Goal: Transaction & Acquisition: Obtain resource

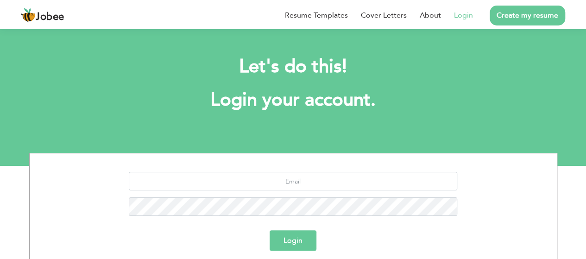
scroll to position [69, 0]
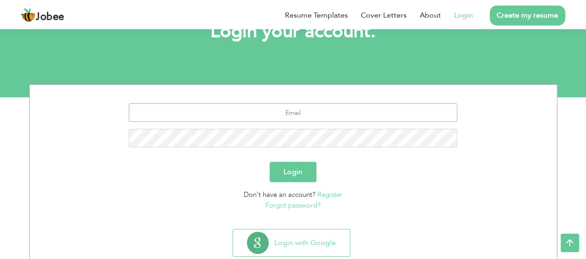
click at [293, 119] on input "text" at bounding box center [293, 112] width 328 height 19
type input "qmardar9191@gmail.com"
click at [288, 171] on button "Login" at bounding box center [293, 172] width 47 height 20
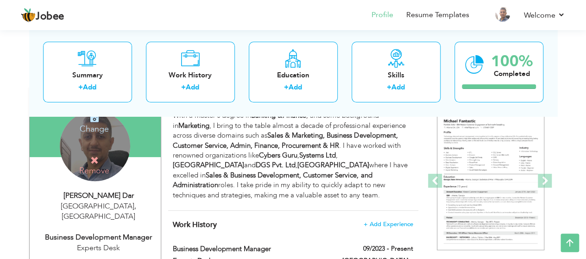
click at [98, 129] on h4 "Change" at bounding box center [94, 123] width 66 height 22
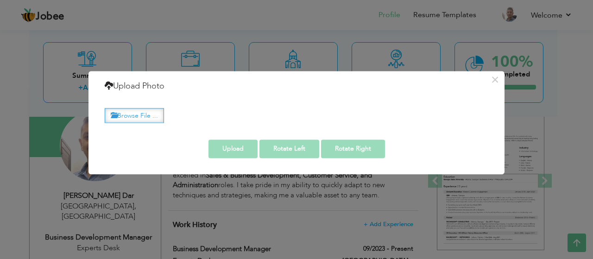
click at [147, 119] on label "Browse File ..." at bounding box center [134, 115] width 59 height 14
click at [0, 0] on input "Browse File ..." at bounding box center [0, 0] width 0 height 0
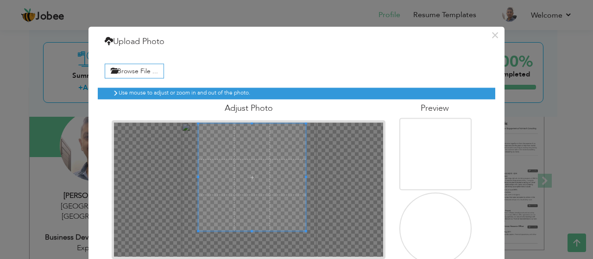
click at [272, 164] on span at bounding box center [252, 177] width 108 height 108
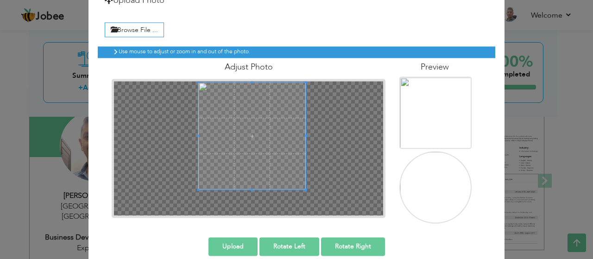
scroll to position [42, 0]
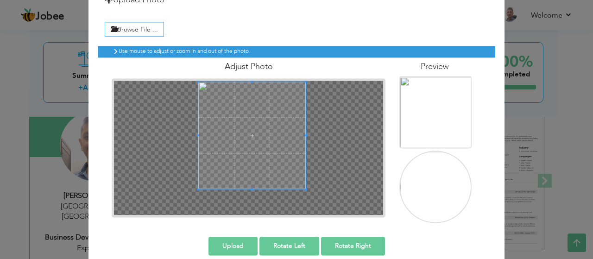
click at [241, 240] on button "Upload" at bounding box center [232, 246] width 49 height 19
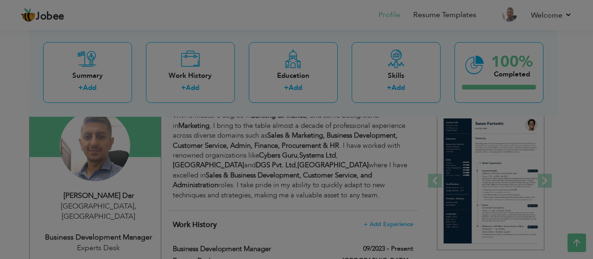
scroll to position [0, 0]
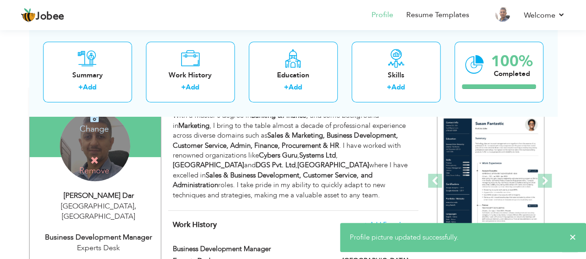
click at [89, 126] on h4 "Change" at bounding box center [94, 123] width 66 height 22
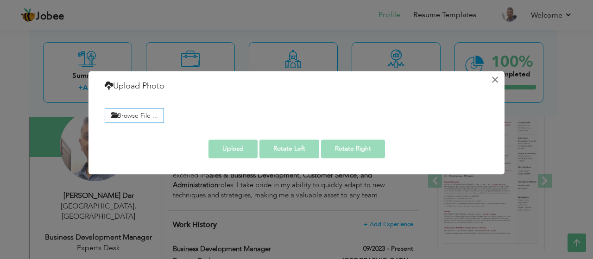
click at [496, 78] on button "×" at bounding box center [494, 79] width 15 height 15
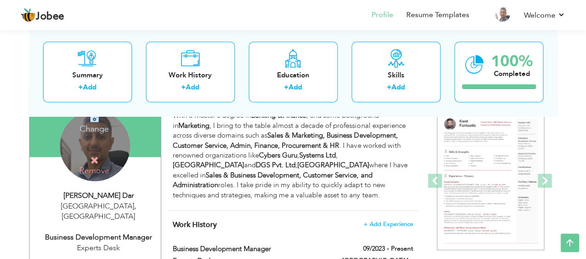
click at [97, 130] on h4 "Change" at bounding box center [94, 123] width 66 height 22
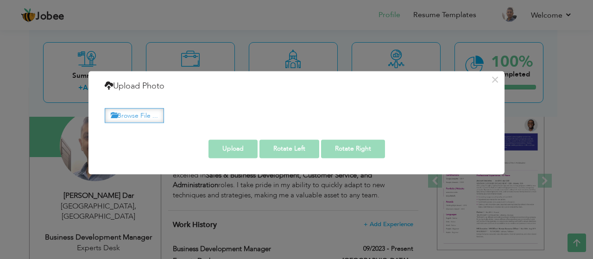
click at [154, 118] on label "Browse File ..." at bounding box center [134, 115] width 59 height 14
click at [0, 0] on input "Browse File ..." at bounding box center [0, 0] width 0 height 0
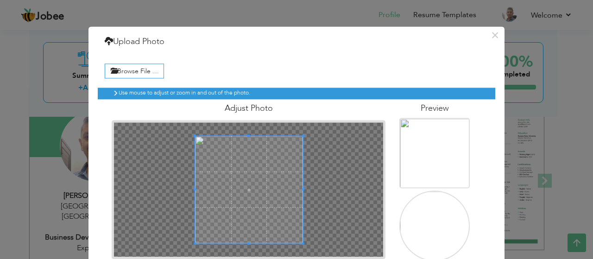
scroll to position [50, 0]
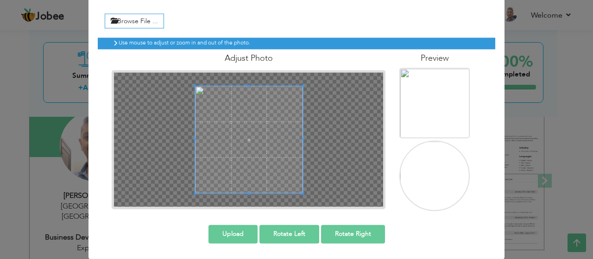
click at [288, 232] on button "Rotate Left" at bounding box center [289, 234] width 60 height 19
click at [230, 229] on button "Upload" at bounding box center [232, 234] width 49 height 19
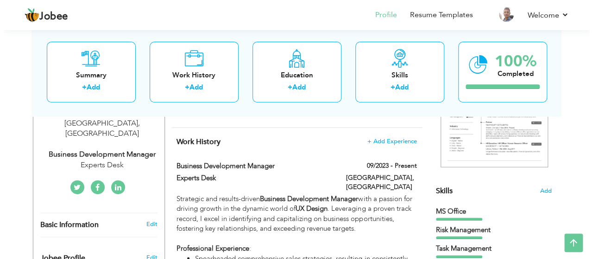
scroll to position [170, 0]
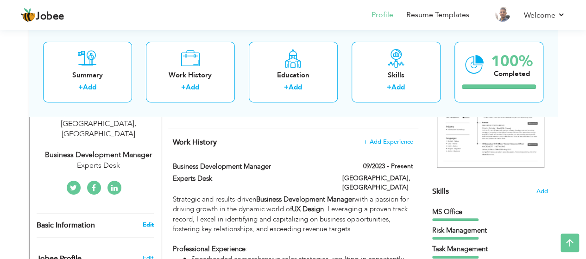
click at [149, 220] on link "Edit" at bounding box center [147, 224] width 11 height 8
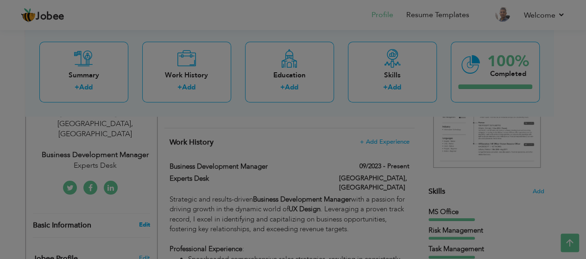
type input "Qamar"
type input "Sabir Dar"
type input "[PHONE_NUMBER]"
select select "number:166"
type input "[GEOGRAPHIC_DATA]"
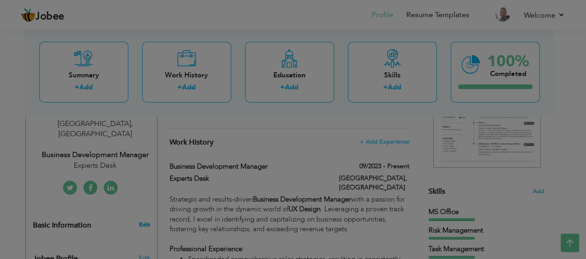
select select "number:13"
type input "Experts Desk"
type input "Business Development Manager"
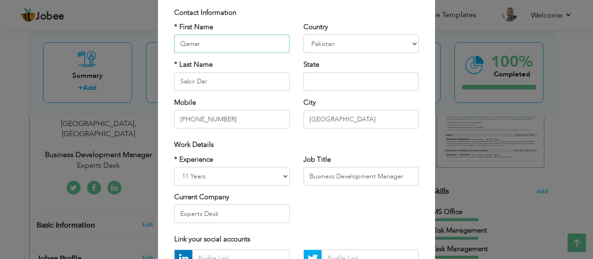
scroll to position [59, 0]
click at [238, 212] on input "Experts Desk" at bounding box center [231, 213] width 115 height 19
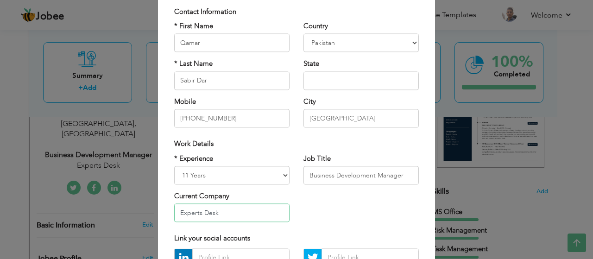
click at [238, 212] on input "Experts Desk" at bounding box center [231, 213] width 115 height 19
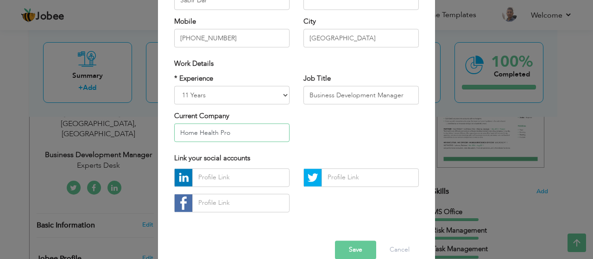
scroll to position [155, 0]
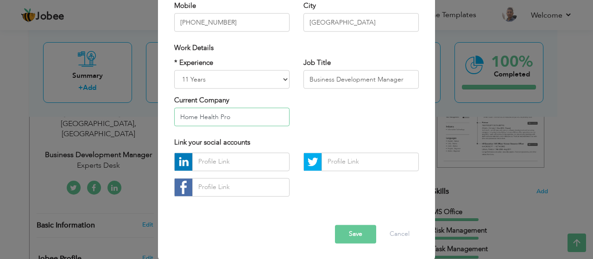
type input "Home Health Pro"
click at [238, 156] on input "text" at bounding box center [240, 161] width 97 height 19
paste input "https://www.linkedin.com/in/qamar-sabir-dar/"
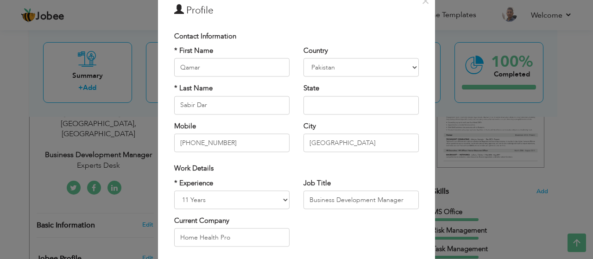
scroll to position [28, 0]
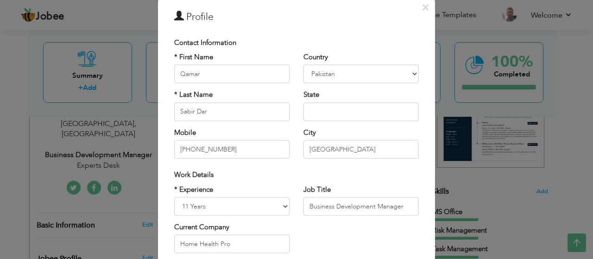
type input "https://www.linkedin.com/in/qamar-sabir-dar/"
click at [367, 110] on input "text" at bounding box center [360, 111] width 115 height 19
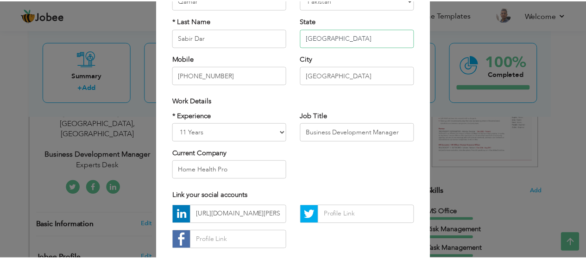
scroll to position [155, 0]
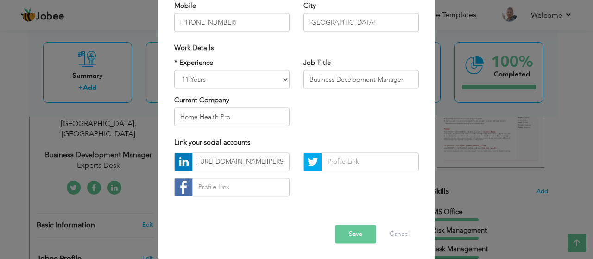
type input "[GEOGRAPHIC_DATA]"
click at [352, 229] on button "Save" at bounding box center [355, 234] width 41 height 19
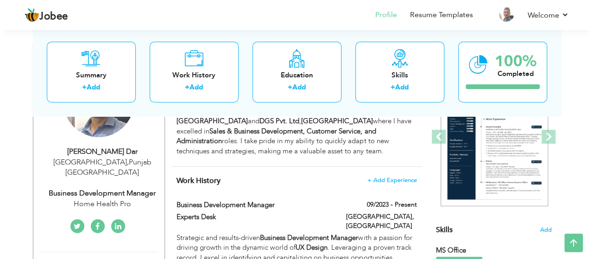
scroll to position [123, 0]
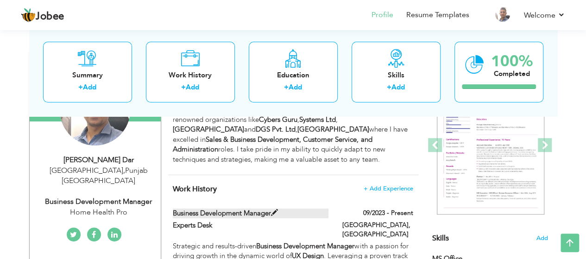
click at [274, 213] on span at bounding box center [274, 212] width 7 height 7
type input "Business Development Manager"
type input "Experts Desk"
type input "09/2023"
type input "[GEOGRAPHIC_DATA]"
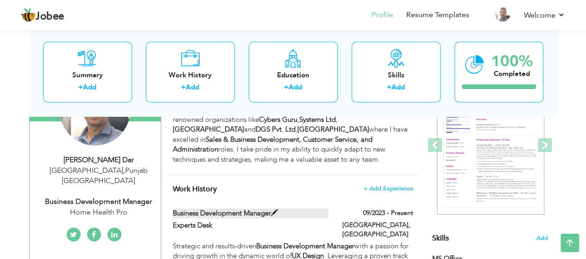
type input "[GEOGRAPHIC_DATA]"
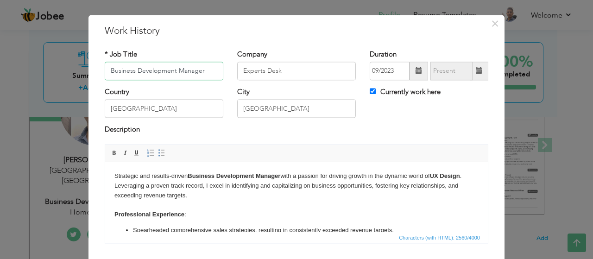
scroll to position [0, 0]
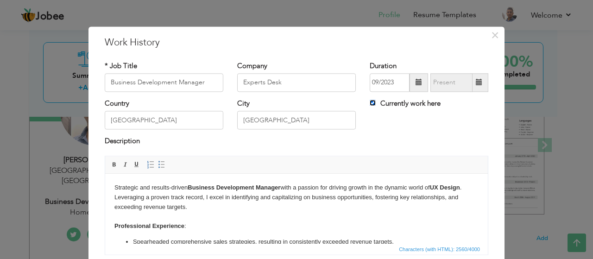
click at [370, 104] on input "Currently work here" at bounding box center [373, 103] width 6 height 6
checkbox input "false"
click at [477, 86] on span at bounding box center [479, 82] width 6 height 6
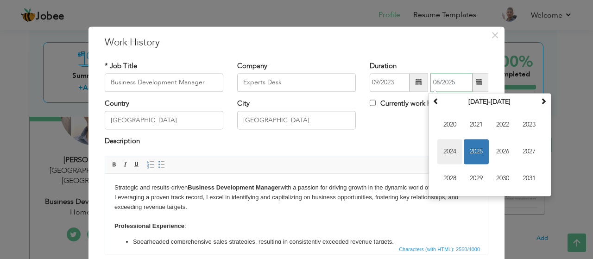
click at [446, 151] on span "2024" at bounding box center [449, 151] width 25 height 25
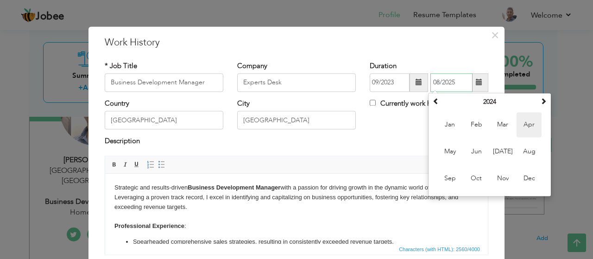
click at [525, 125] on span "Apr" at bounding box center [528, 124] width 25 height 25
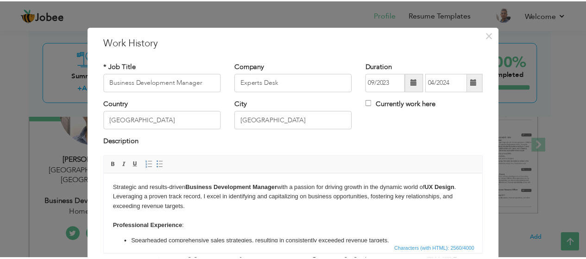
scroll to position [70, 0]
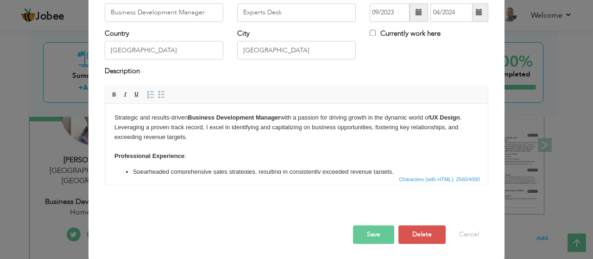
click at [369, 230] on button "Save" at bounding box center [373, 234] width 41 height 19
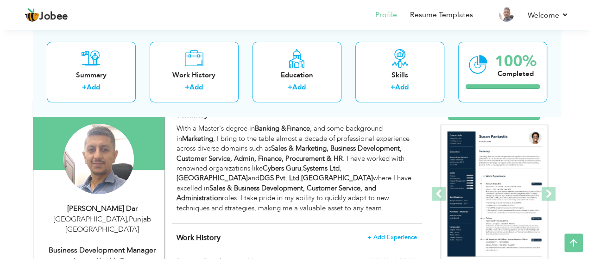
scroll to position [162, 0]
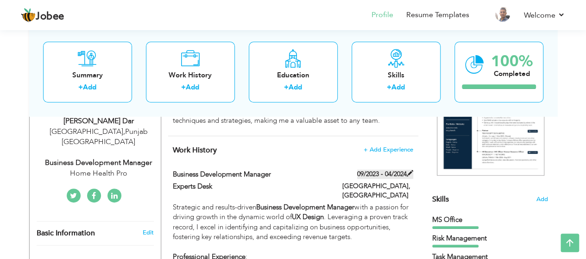
click at [409, 173] on span at bounding box center [410, 173] width 6 height 6
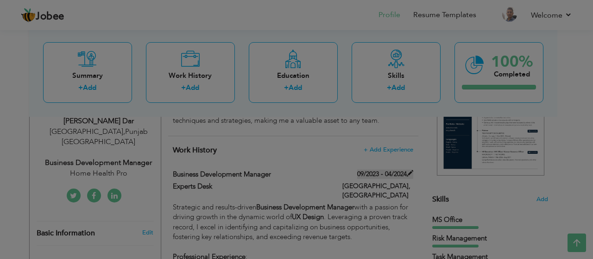
scroll to position [0, 0]
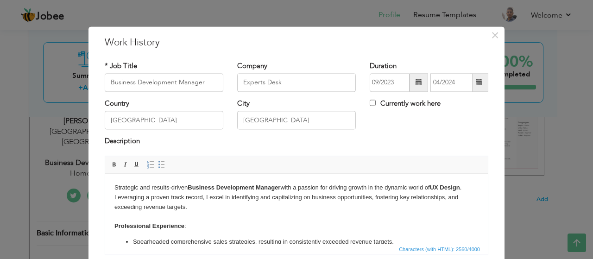
click at [476, 83] on span at bounding box center [479, 82] width 6 height 6
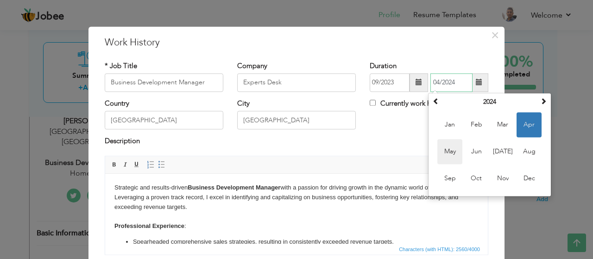
click at [443, 147] on span "May" at bounding box center [449, 151] width 25 height 25
type input "05/2024"
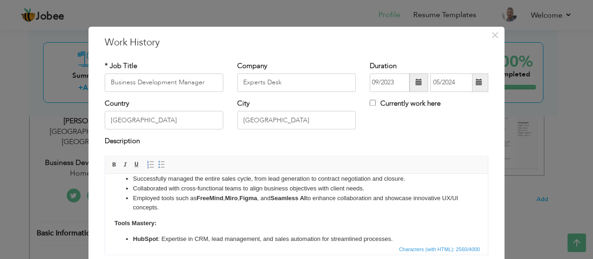
scroll to position [70, 0]
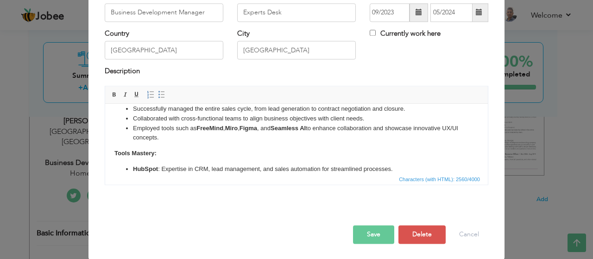
click at [373, 232] on button "Save" at bounding box center [373, 234] width 41 height 19
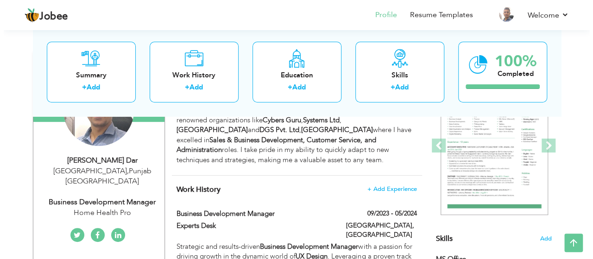
scroll to position [122, 0]
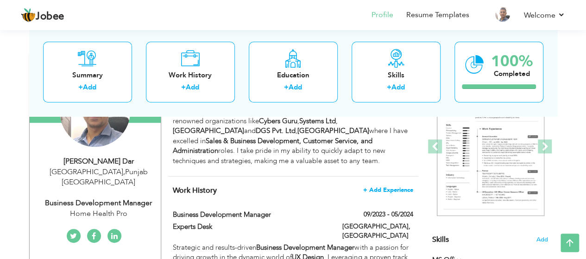
click at [383, 188] on span "+ Add Experience" at bounding box center [388, 190] width 50 height 6
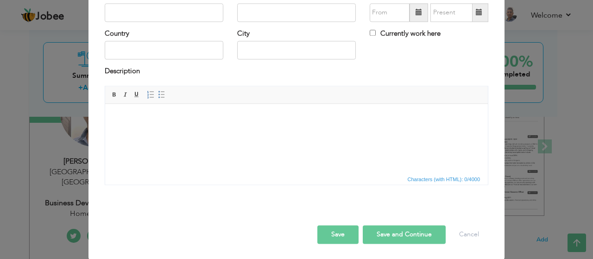
scroll to position [0, 0]
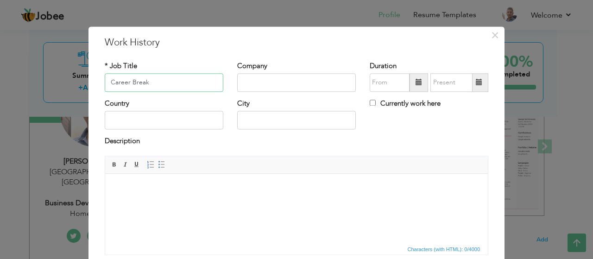
type input "Career Break"
click at [264, 79] on input "text" at bounding box center [296, 82] width 119 height 19
click at [415, 85] on span at bounding box center [418, 82] width 6 height 6
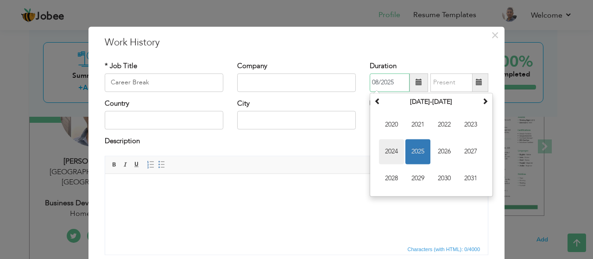
click at [386, 151] on span "2024" at bounding box center [391, 151] width 25 height 25
click at [413, 152] on span "Jun" at bounding box center [417, 151] width 25 height 25
type input "06/2024"
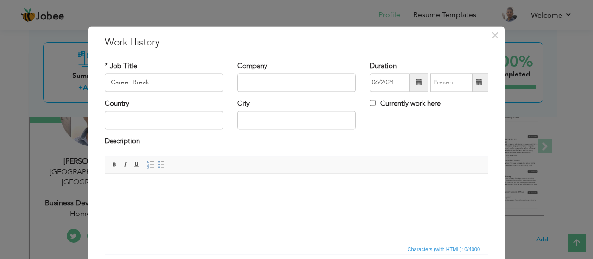
click at [476, 78] on span at bounding box center [479, 82] width 18 height 19
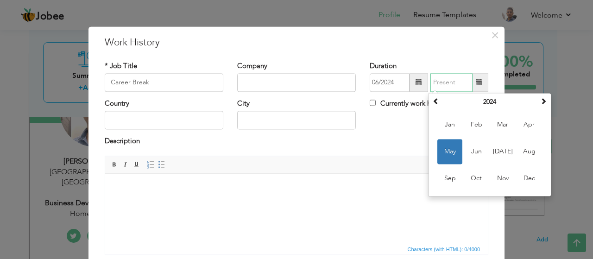
click at [446, 149] on span "May" at bounding box center [449, 151] width 25 height 25
type input "05/2024"
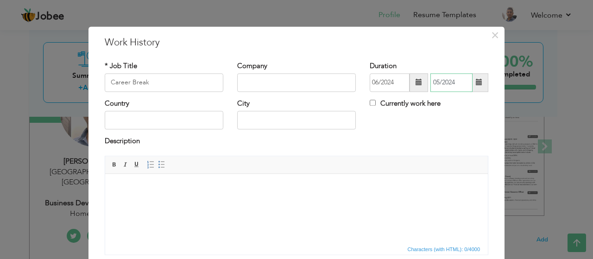
click at [455, 83] on input "05/2024" at bounding box center [451, 82] width 42 height 19
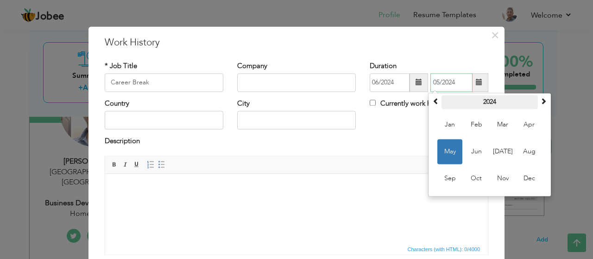
click at [486, 100] on th "2024" at bounding box center [489, 102] width 96 height 14
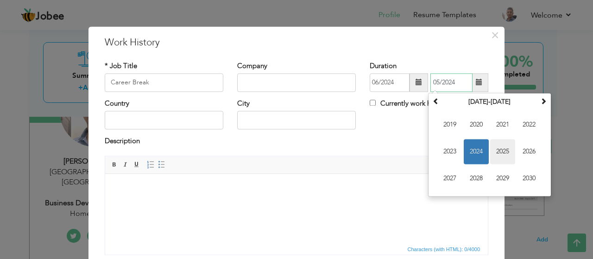
click at [495, 144] on span "2025" at bounding box center [502, 151] width 25 height 25
click at [187, 121] on input "text" at bounding box center [164, 120] width 119 height 19
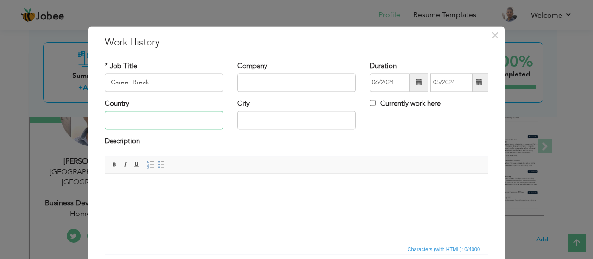
type input "[GEOGRAPHIC_DATA]"
click at [189, 194] on html at bounding box center [296, 188] width 383 height 28
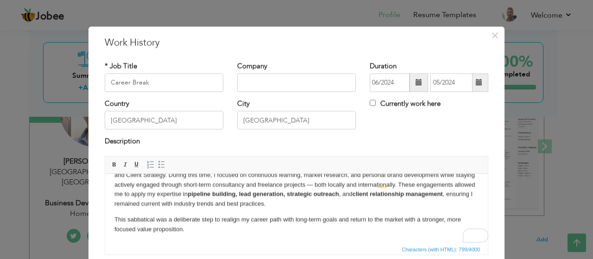
scroll to position [70, 0]
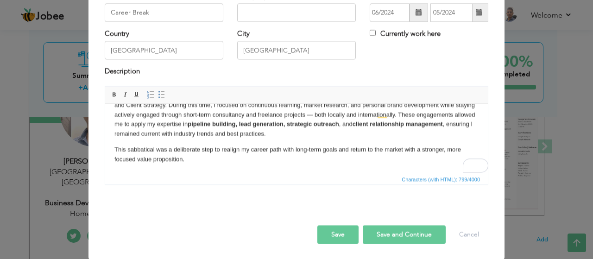
click at [339, 229] on button "Save" at bounding box center [337, 234] width 41 height 19
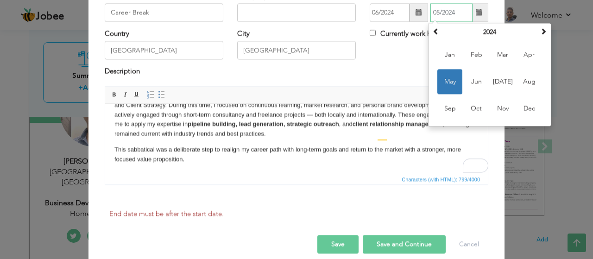
scroll to position [0, 0]
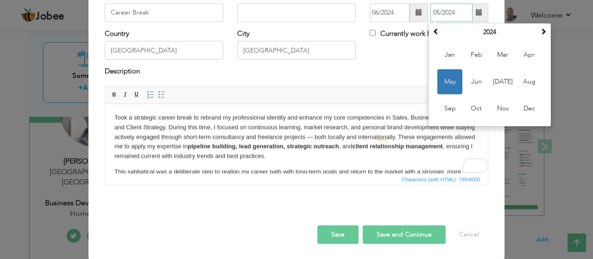
click at [488, 30] on th "2024" at bounding box center [489, 32] width 96 height 14
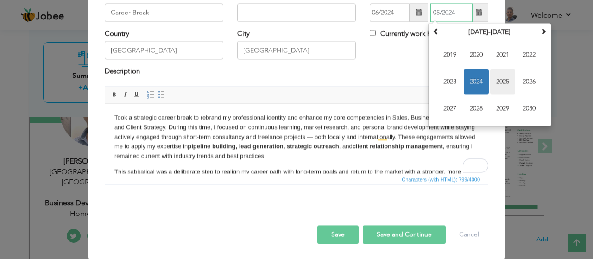
click at [498, 80] on span "2025" at bounding box center [502, 81] width 25 height 25
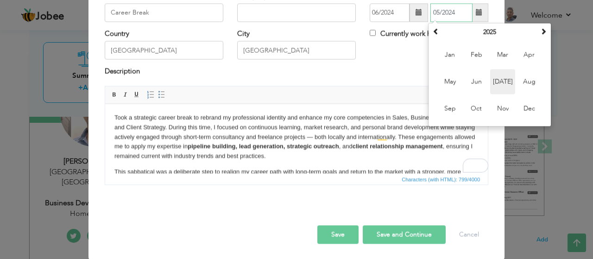
click at [498, 81] on span "Jul" at bounding box center [502, 81] width 25 height 25
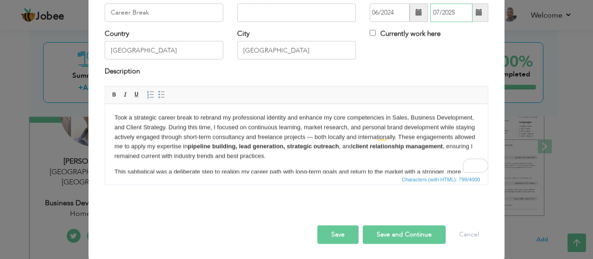
click at [449, 12] on input "07/2025" at bounding box center [451, 12] width 42 height 19
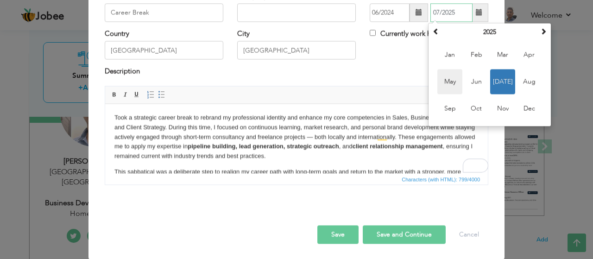
click at [453, 80] on span "May" at bounding box center [449, 81] width 25 height 25
type input "05/2025"
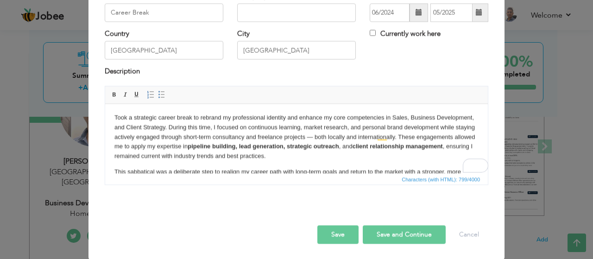
click at [335, 235] on button "Save" at bounding box center [337, 234] width 41 height 19
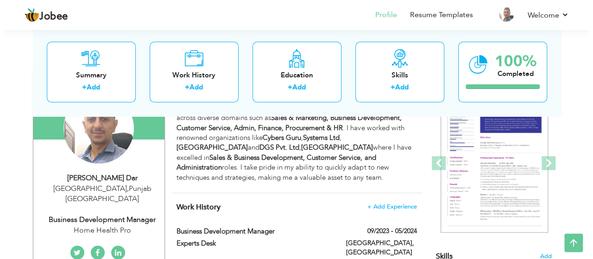
scroll to position [106, 0]
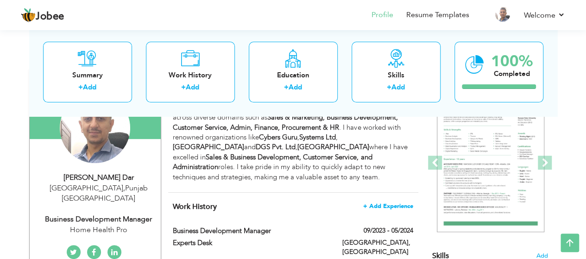
click at [376, 205] on span "+ Add Experience" at bounding box center [388, 206] width 50 height 6
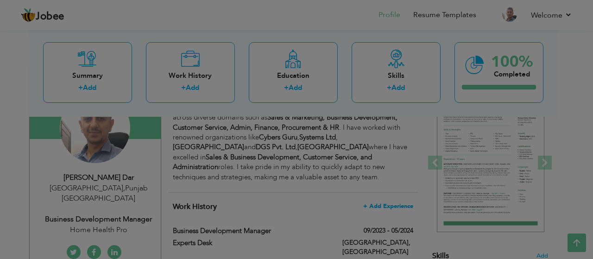
scroll to position [0, 0]
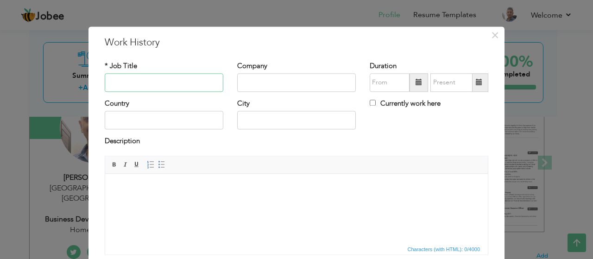
paste input "Regional Account Manager"
type input "Regional Account Manager"
click at [289, 84] on input "text" at bounding box center [296, 82] width 119 height 19
type input "Home Health Pro"
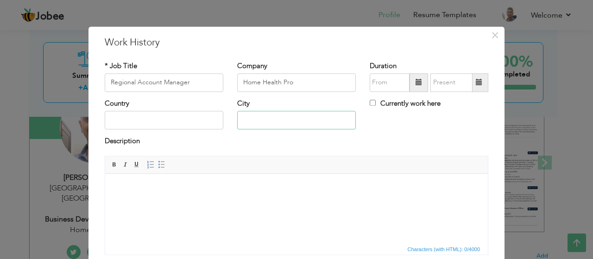
click at [267, 125] on input "text" at bounding box center [296, 120] width 119 height 19
type input "Remote"
click at [415, 82] on span at bounding box center [418, 82] width 6 height 6
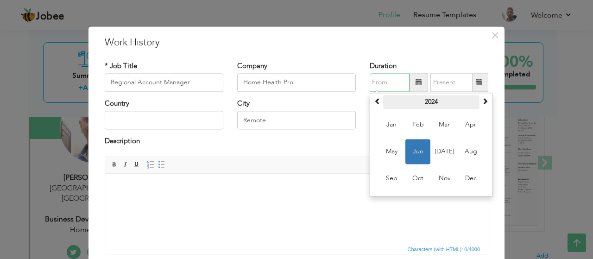
click at [427, 101] on th "2024" at bounding box center [431, 102] width 96 height 14
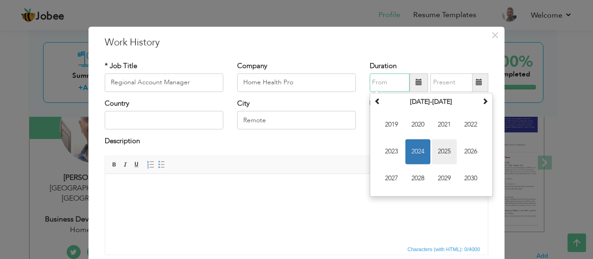
click at [441, 150] on span "2025" at bounding box center [444, 151] width 25 height 25
click at [415, 145] on span "Jun" at bounding box center [417, 151] width 25 height 25
type input "06/2025"
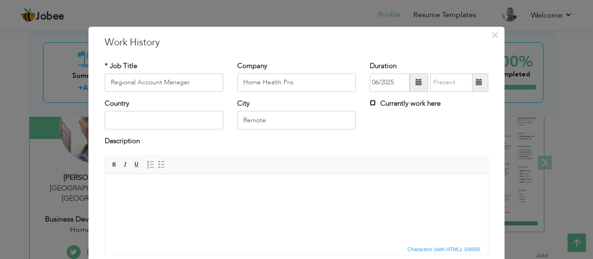
click at [370, 105] on input "Currently work here" at bounding box center [373, 103] width 6 height 6
checkbox input "true"
click at [154, 123] on input "text" at bounding box center [164, 120] width 119 height 19
type input "U"
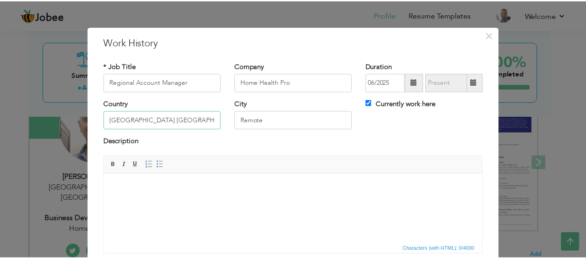
scroll to position [70, 0]
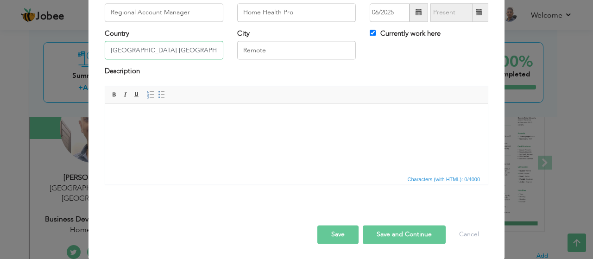
type input "Houston TX USA"
click at [343, 232] on button "Save" at bounding box center [337, 234] width 41 height 19
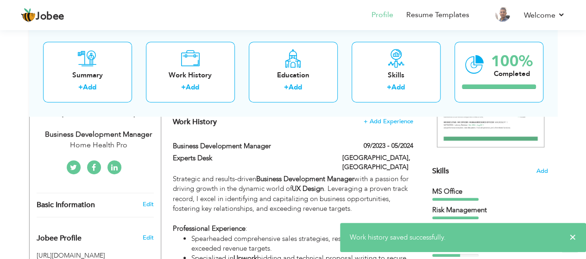
scroll to position [0, 0]
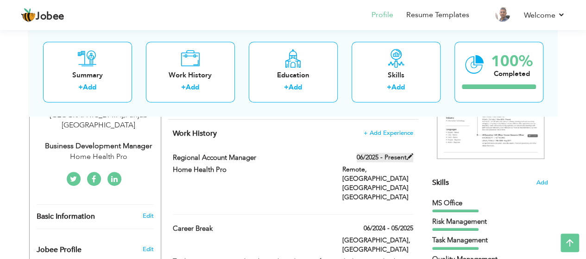
click at [407, 154] on span at bounding box center [410, 156] width 6 height 6
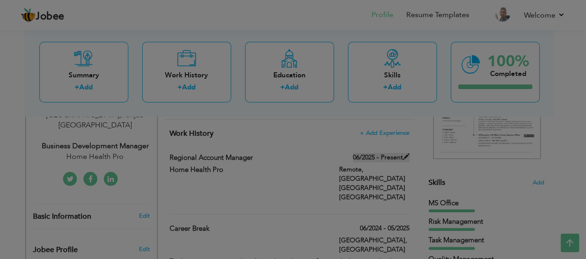
type input "Regional Account Manager"
type input "Home Health Pro"
type input "06/2025"
type input "Houston TX USA"
type input "Remote"
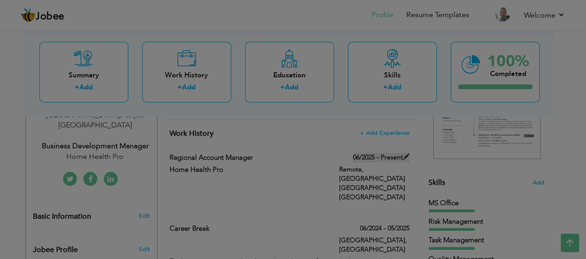
checkbox input "true"
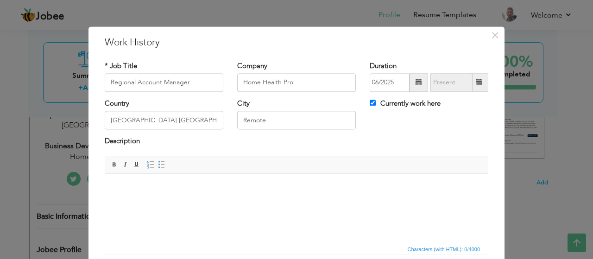
click at [51, 94] on div "× Work History * Job Title Regional Account Manager Company Home Health Pro Dur…" at bounding box center [296, 129] width 593 height 259
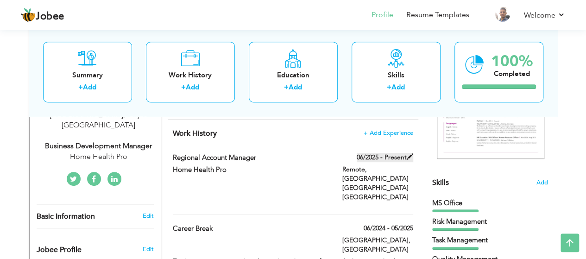
click at [408, 160] on label "06/2025 - Present" at bounding box center [385, 157] width 56 height 9
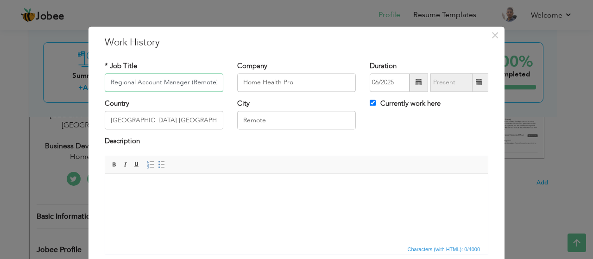
type input "Regional Account Manager (Remote)"
click at [177, 118] on input "Houston TX USA" at bounding box center [164, 120] width 119 height 19
type input "[GEOGRAPHIC_DATA]"
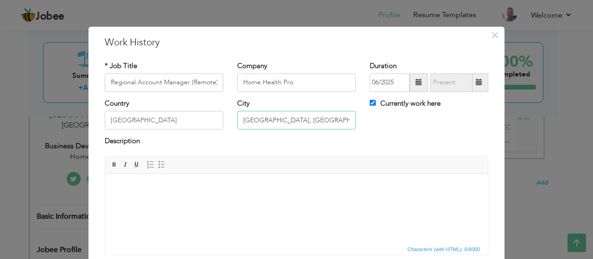
type input "[GEOGRAPHIC_DATA], [GEOGRAPHIC_DATA]"
click at [206, 190] on body at bounding box center [296, 188] width 364 height 10
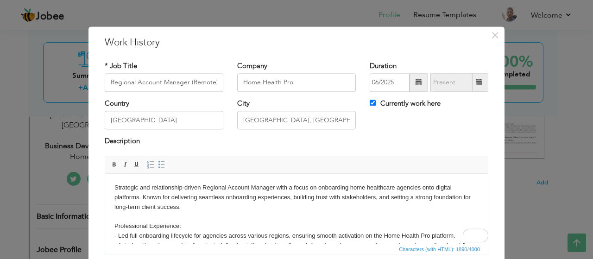
click at [111, 163] on span at bounding box center [114, 164] width 7 height 7
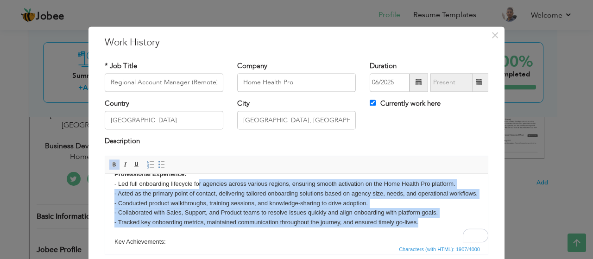
scroll to position [38, 0]
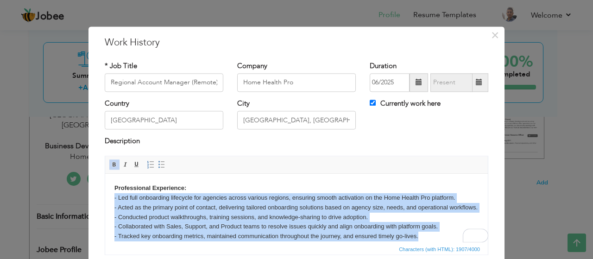
drag, startPoint x: 238, startPoint y: 198, endPoint x: 259, endPoint y: 337, distance: 140.6
click at [158, 163] on span at bounding box center [161, 164] width 7 height 7
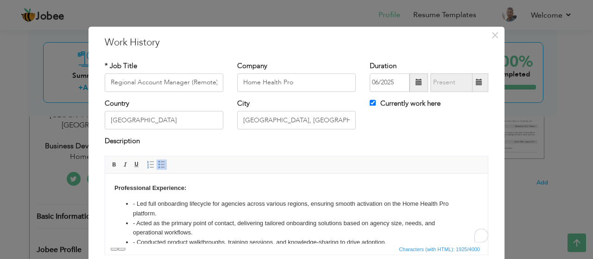
click at [136, 206] on li "- Led full onboarding lifecycle for agencies across various regions, ensuring s…" at bounding box center [296, 208] width 327 height 19
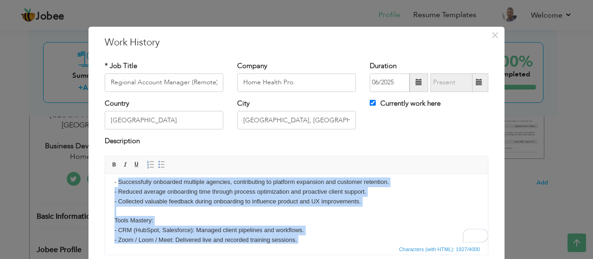
scroll to position [0, 0]
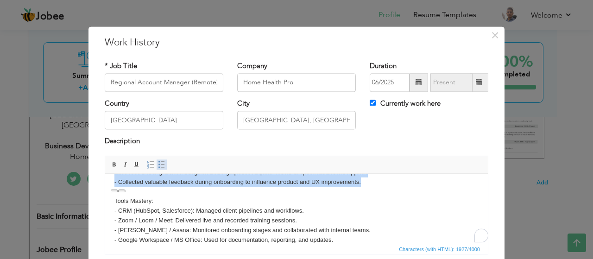
click at [159, 165] on span at bounding box center [161, 164] width 7 height 7
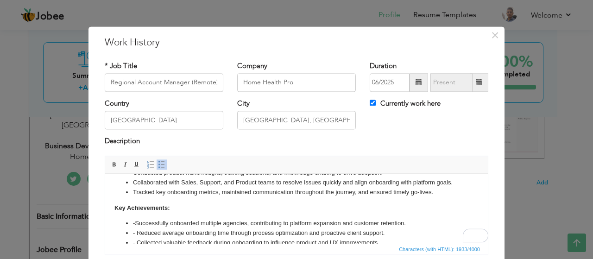
click at [137, 227] on li "- Successfully onboarded multiple agencies, contributing to platform expansion …" at bounding box center [296, 224] width 327 height 10
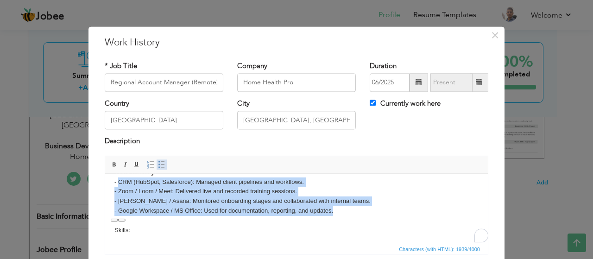
click at [158, 159] on link "Insert/Remove Bulleted List" at bounding box center [162, 164] width 10 height 10
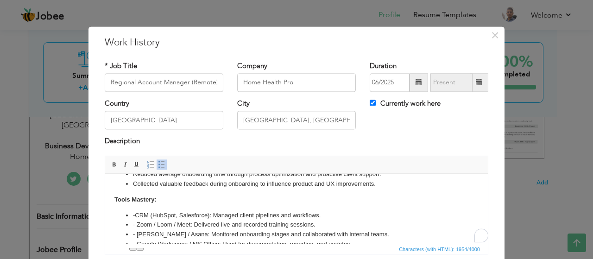
click at [138, 215] on li "- CRM (HubSpot, Salesforce): Managed client pipelines and workflows." at bounding box center [296, 216] width 327 height 10
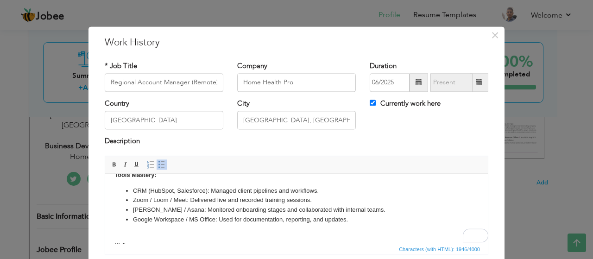
click at [212, 193] on li "CRM (HubSpot, Salesforce): Managed client pipelines and workflows." at bounding box center [296, 191] width 327 height 10
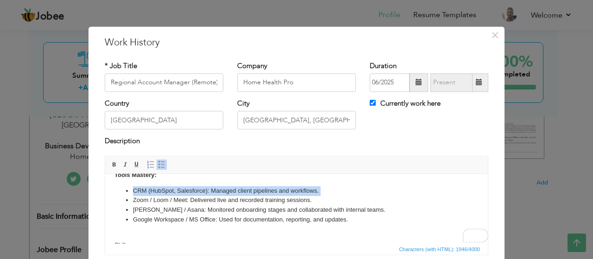
click at [212, 193] on li "CRM (HubSpot, Salesforce): Managed client pipelines and workflows." at bounding box center [296, 191] width 327 height 10
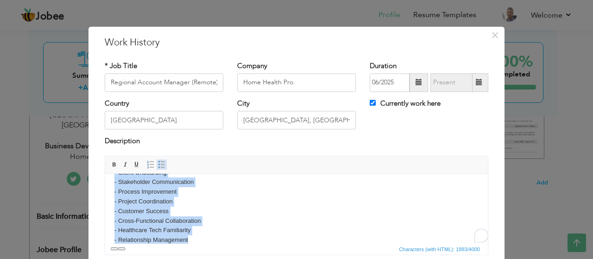
click at [158, 167] on span at bounding box center [161, 164] width 7 height 7
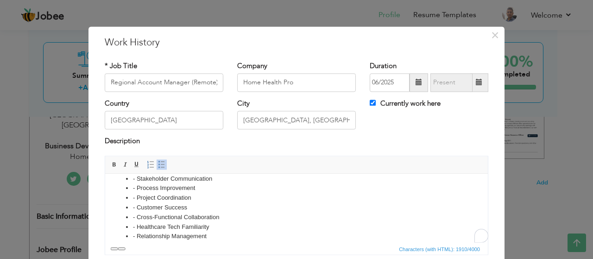
click at [136, 178] on li "- Stakeholder Communication" at bounding box center [296, 179] width 327 height 10
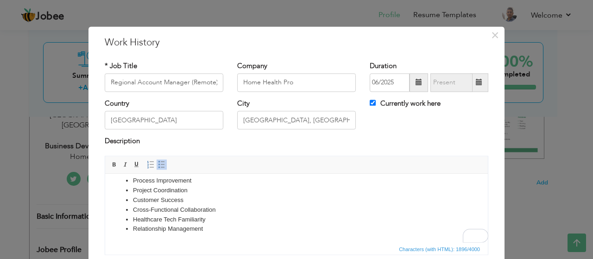
scroll to position [70, 0]
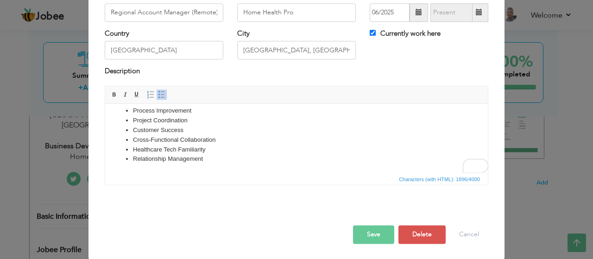
click at [378, 232] on button "Save" at bounding box center [373, 234] width 41 height 19
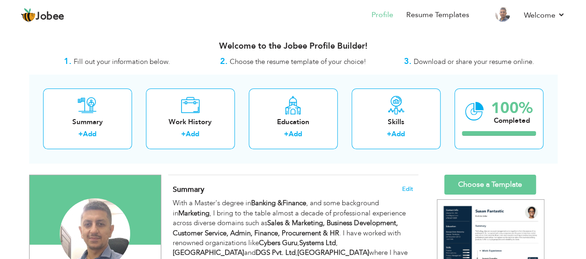
scroll to position [32, 0]
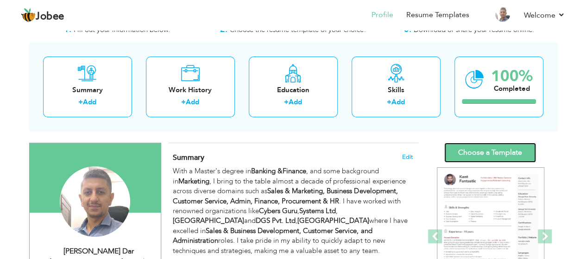
click at [492, 144] on link "Choose a Template" at bounding box center [490, 153] width 92 height 20
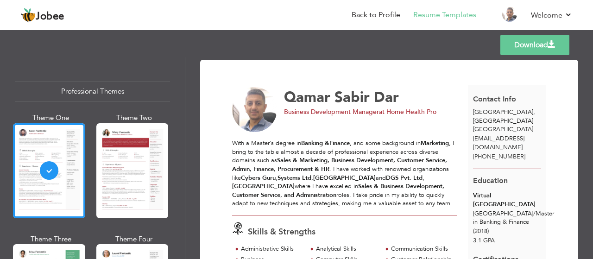
scroll to position [19, 0]
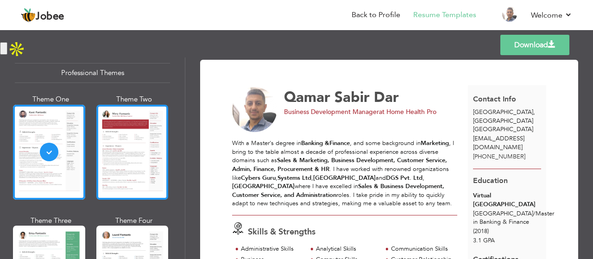
click at [126, 151] on div at bounding box center [132, 152] width 72 height 95
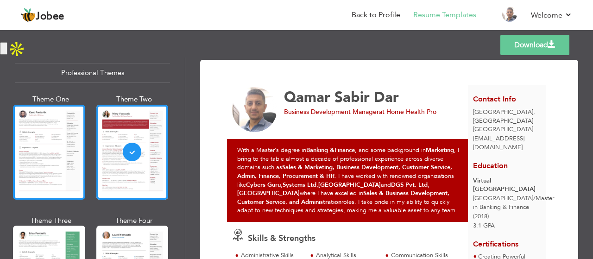
click at [47, 141] on div at bounding box center [49, 152] width 72 height 95
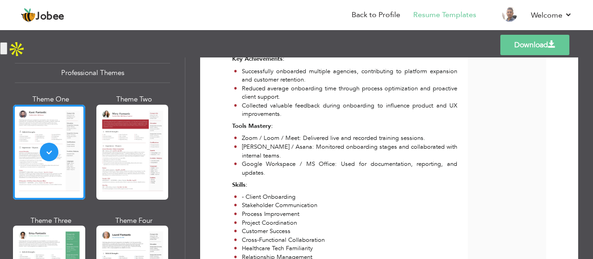
scroll to position [623, 0]
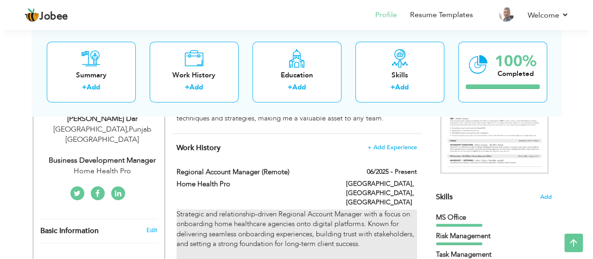
scroll to position [164, 0]
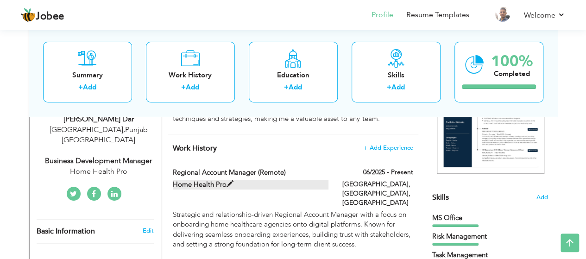
click at [226, 184] on span at bounding box center [229, 184] width 7 height 7
type input "Regional Account Manager (Remote)"
type input "Home Health Pro"
type input "06/2025"
type input "[GEOGRAPHIC_DATA]"
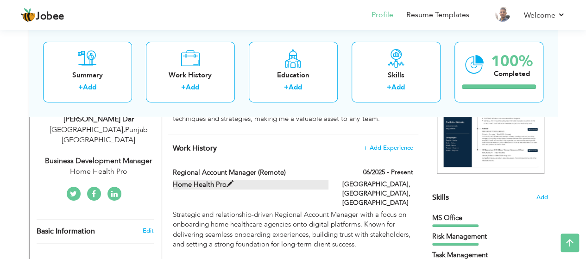
type input "[GEOGRAPHIC_DATA], [GEOGRAPHIC_DATA]"
checkbox input "true"
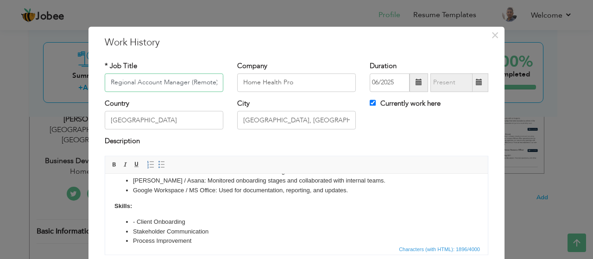
scroll to position [211, 0]
click at [138, 221] on li "- Client Onboarding" at bounding box center [296, 222] width 327 height 10
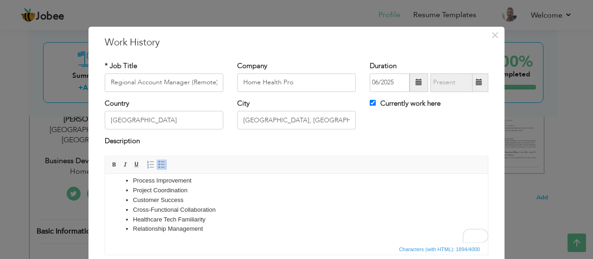
scroll to position [70, 0]
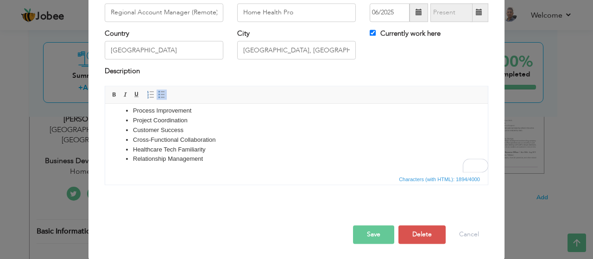
click at [376, 238] on button "Save" at bounding box center [373, 234] width 41 height 19
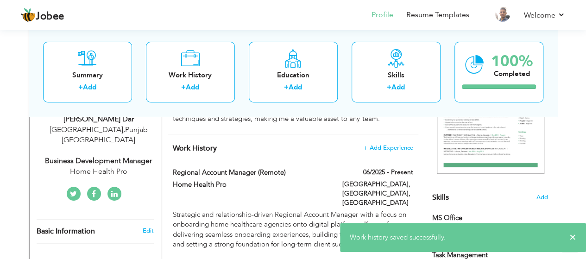
scroll to position [0, 0]
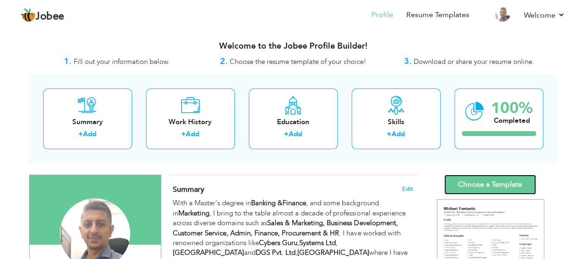
click at [514, 186] on link "Choose a Template" at bounding box center [490, 185] width 92 height 20
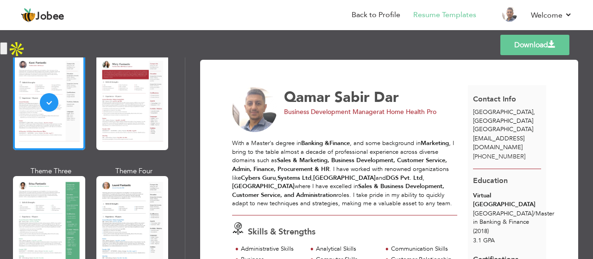
scroll to position [69, 0]
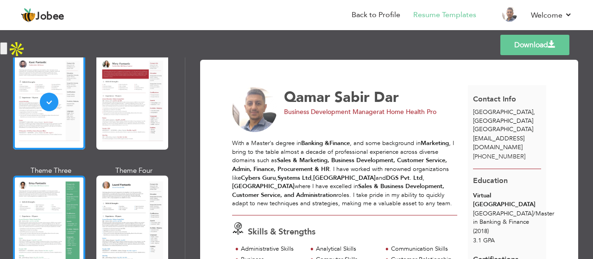
click at [58, 205] on div at bounding box center [49, 223] width 72 height 95
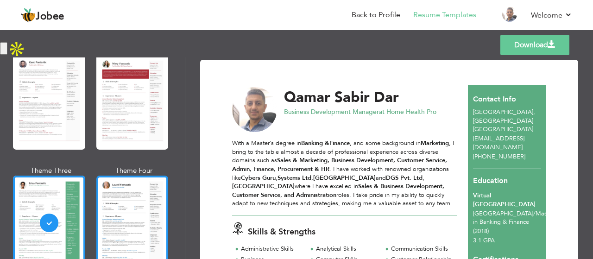
click at [140, 187] on div at bounding box center [132, 223] width 72 height 95
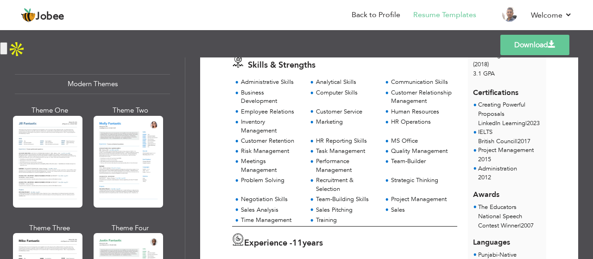
scroll to position [412, 0]
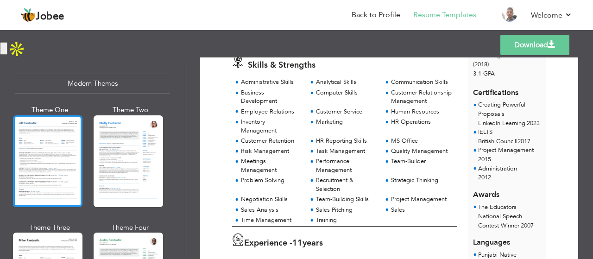
click at [56, 133] on div at bounding box center [47, 161] width 69 height 92
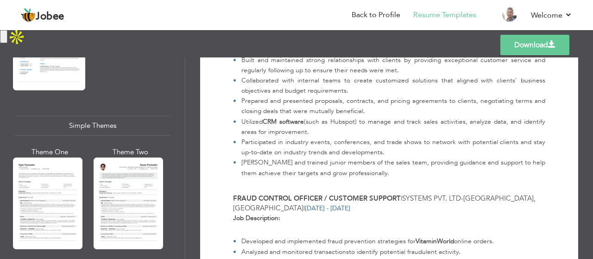
scroll to position [1575, 0]
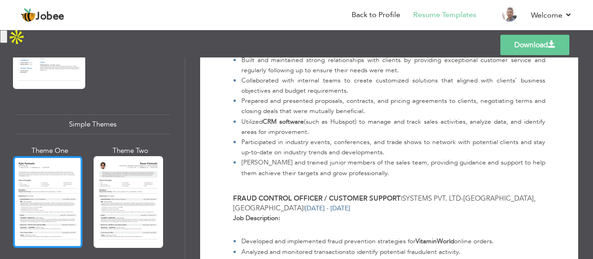
click at [61, 156] on div at bounding box center [47, 202] width 69 height 92
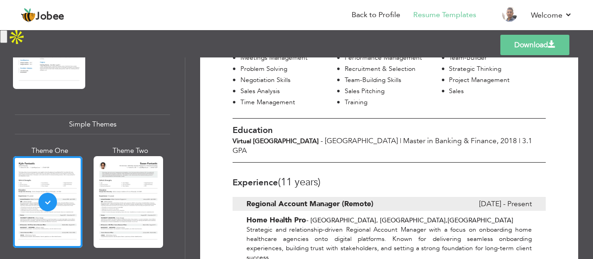
scroll to position [313, 0]
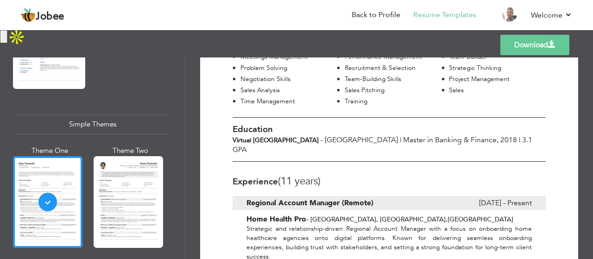
click at [406, 176] on h3 "Experience (11 Years)" at bounding box center [388, 181] width 313 height 11
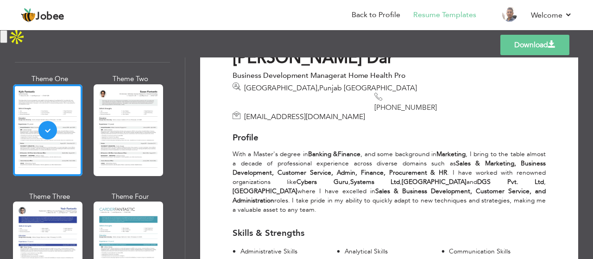
scroll to position [0, 0]
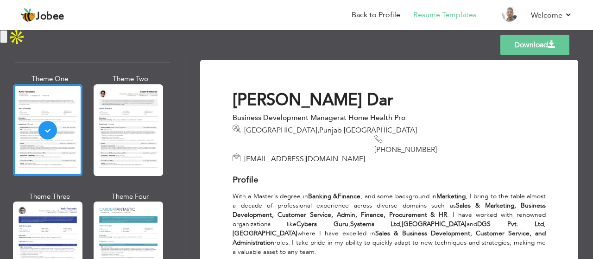
click at [544, 50] on link "Download" at bounding box center [534, 45] width 69 height 20
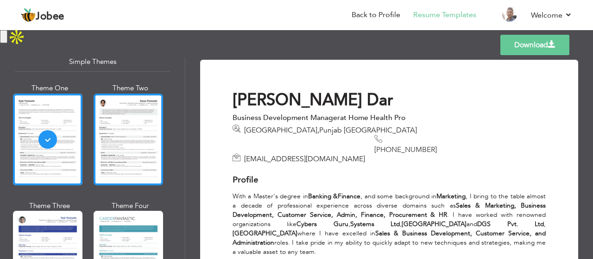
scroll to position [1637, 0]
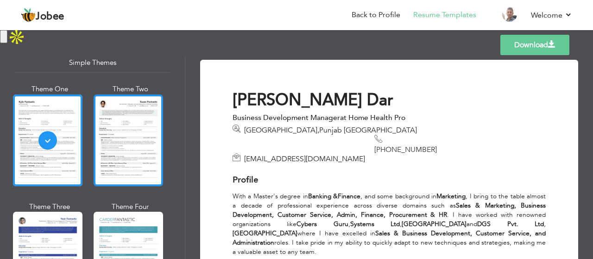
click at [134, 138] on div at bounding box center [128, 140] width 69 height 92
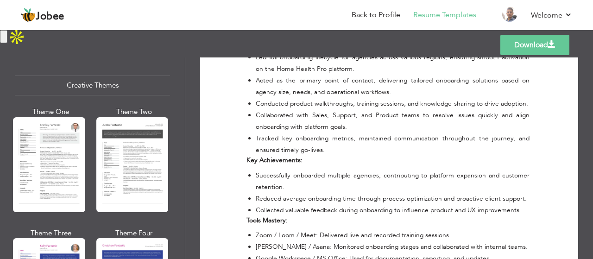
scroll to position [1086, 0]
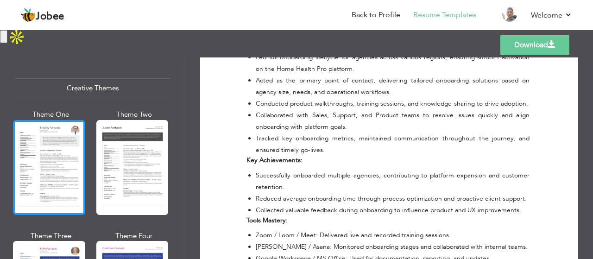
click at [63, 138] on div at bounding box center [49, 167] width 72 height 95
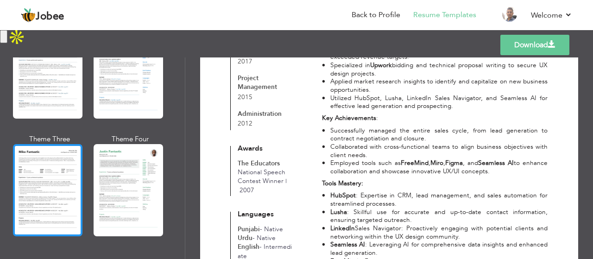
scroll to position [420, 0]
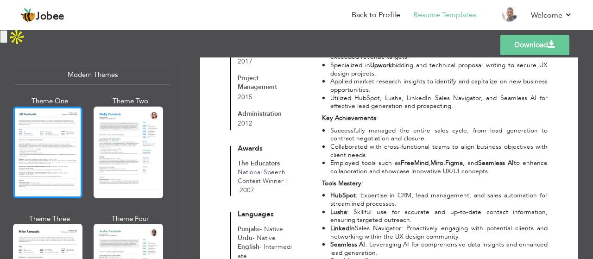
click at [61, 144] on div at bounding box center [47, 153] width 69 height 92
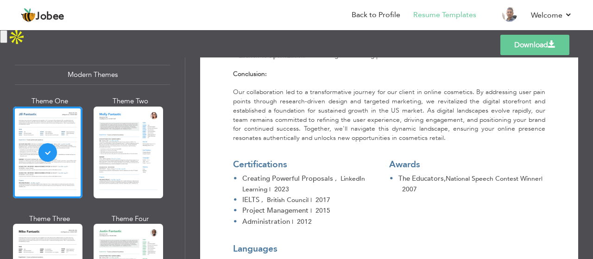
scroll to position [2853, 0]
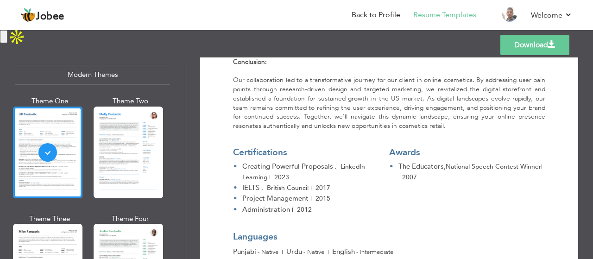
click at [66, 36] on div "Templates Download" at bounding box center [296, 45] width 593 height 30
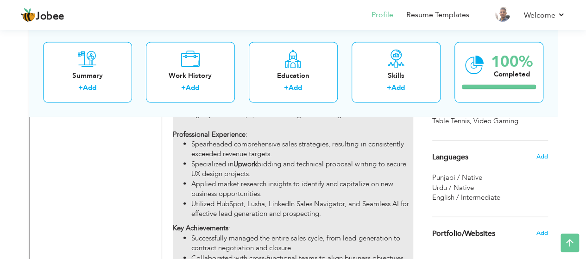
scroll to position [941, 0]
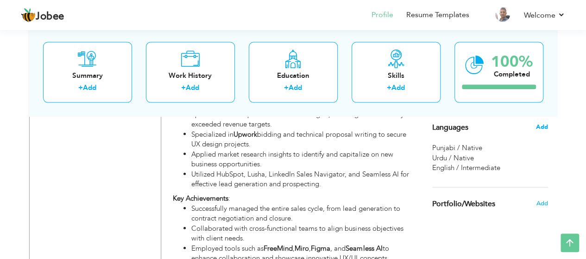
click at [543, 125] on span "Add" at bounding box center [541, 127] width 12 height 8
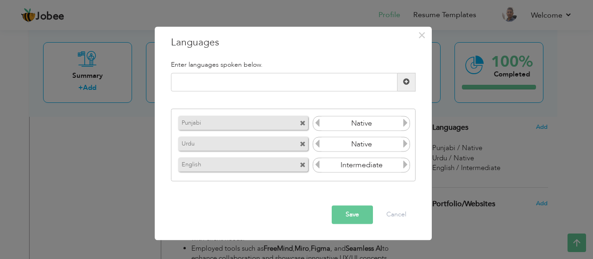
click at [405, 161] on icon at bounding box center [405, 165] width 8 height 8
click at [407, 165] on icon at bounding box center [405, 165] width 8 height 8
click at [319, 168] on icon at bounding box center [317, 165] width 8 height 8
click at [345, 165] on input "Intermediate" at bounding box center [361, 165] width 80 height 14
click at [373, 164] on input "Intermediate" at bounding box center [361, 165] width 80 height 14
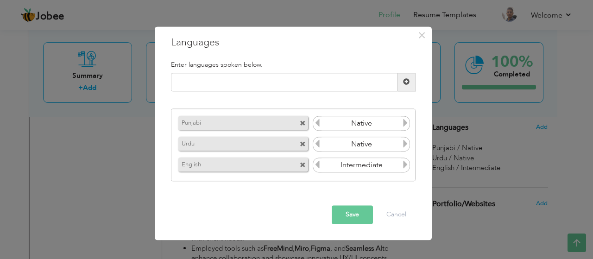
click at [373, 164] on input "Intermediate" at bounding box center [361, 165] width 80 height 14
click at [381, 181] on div "Enter languages spoken below. Please enter a valid language." at bounding box center [293, 121] width 258 height 134
click at [391, 213] on button "Cancel" at bounding box center [396, 214] width 38 height 19
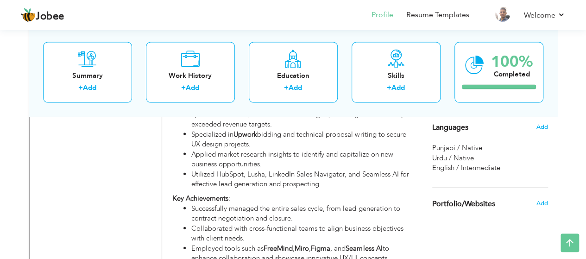
click at [453, 167] on span "English / Intermediate" at bounding box center [466, 167] width 68 height 9
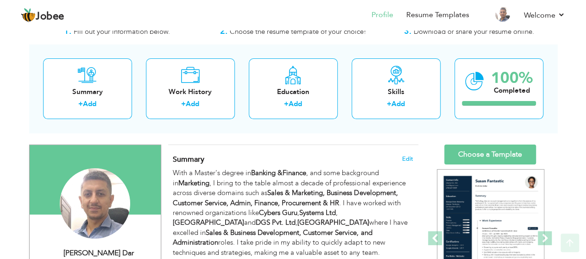
scroll to position [0, 0]
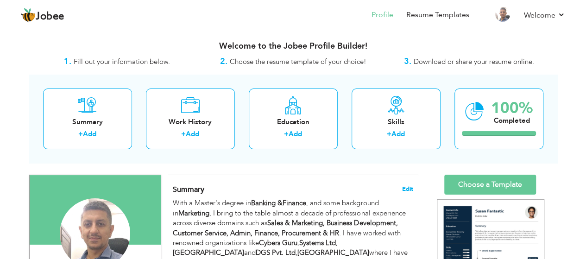
click at [407, 187] on span "Edit" at bounding box center [407, 189] width 11 height 6
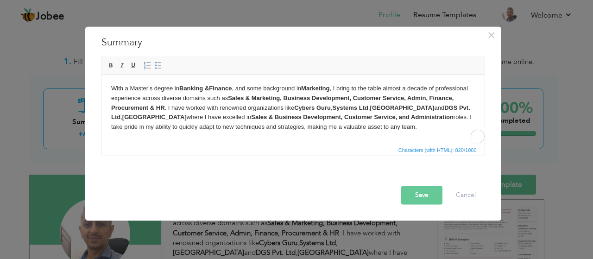
click at [427, 198] on button "Save" at bounding box center [421, 195] width 41 height 19
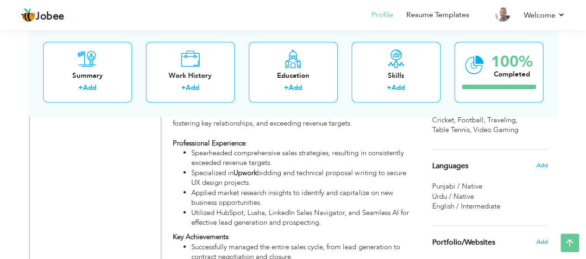
scroll to position [904, 0]
click at [439, 191] on span "Urdu / Native" at bounding box center [453, 195] width 42 height 9
click at [475, 207] on span "English / Intermediate" at bounding box center [466, 205] width 68 height 9
click at [481, 205] on span "English / Intermediate" at bounding box center [466, 205] width 68 height 9
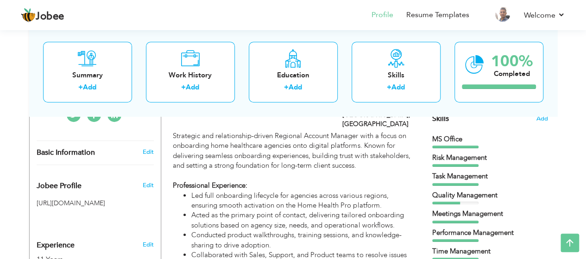
scroll to position [165, 0]
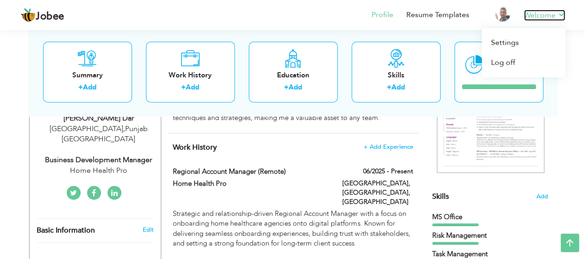
click at [527, 15] on link "Welcome" at bounding box center [544, 15] width 41 height 11
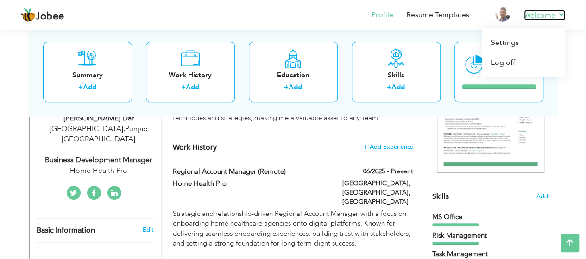
click at [559, 13] on link "Welcome" at bounding box center [544, 15] width 41 height 11
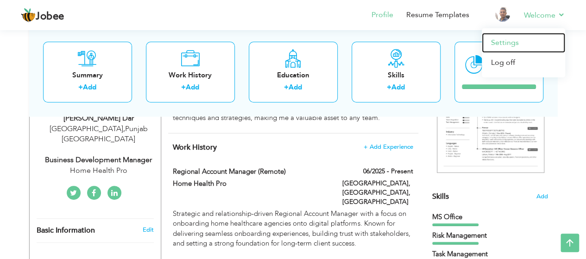
click at [508, 45] on link "Settings" at bounding box center [523, 43] width 83 height 20
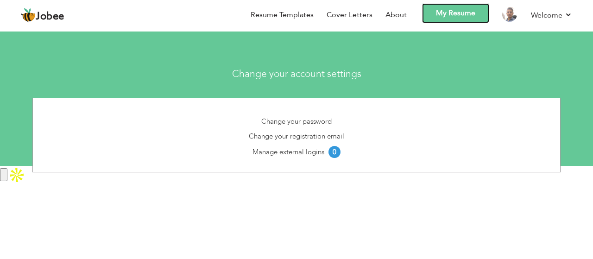
click at [450, 13] on link "My Resume" at bounding box center [455, 13] width 67 height 20
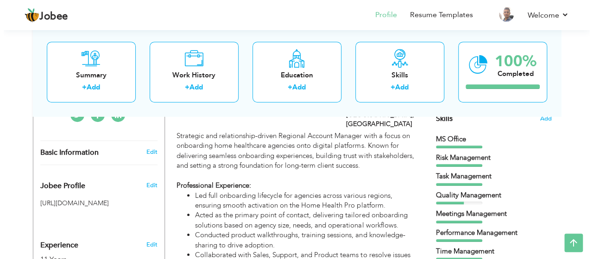
scroll to position [243, 0]
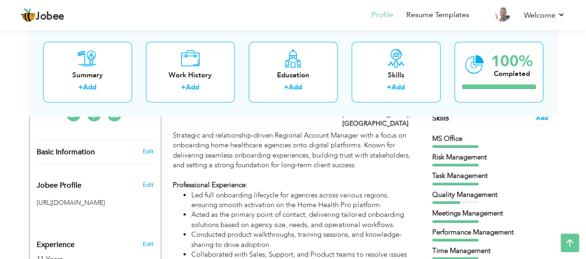
click at [543, 116] on span "Add" at bounding box center [542, 118] width 12 height 9
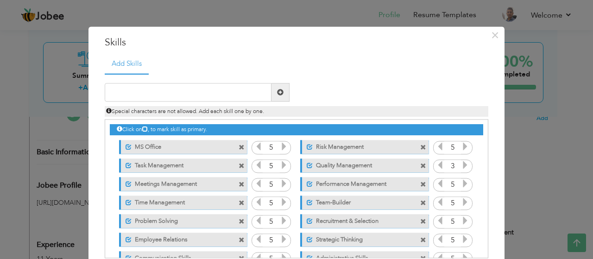
click at [256, 145] on icon at bounding box center [258, 147] width 8 height 8
click at [281, 148] on icon at bounding box center [284, 147] width 8 height 8
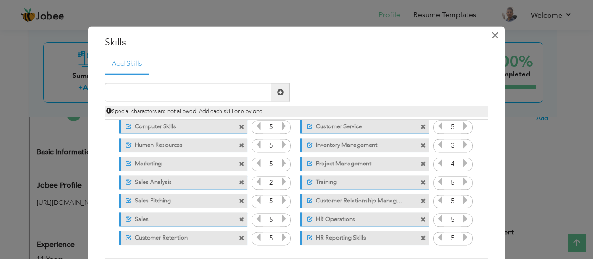
click at [491, 40] on span "×" at bounding box center [495, 35] width 8 height 17
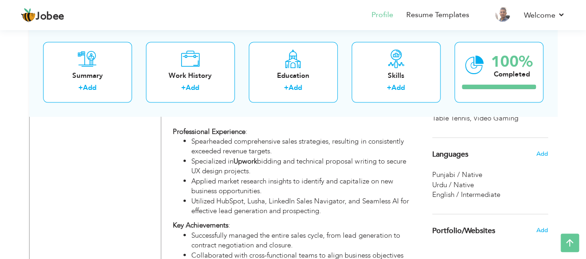
scroll to position [914, 0]
click at [542, 153] on span "Add" at bounding box center [541, 154] width 12 height 8
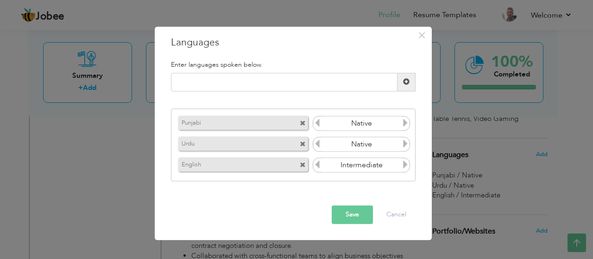
click at [320, 163] on icon at bounding box center [317, 165] width 8 height 8
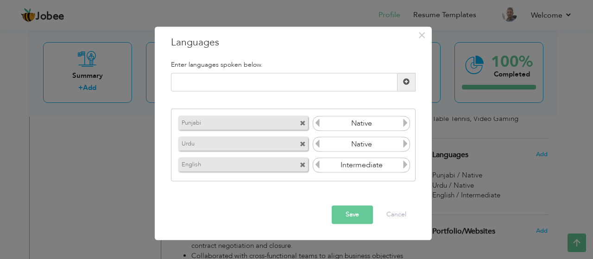
click at [320, 163] on icon at bounding box center [317, 165] width 8 height 8
click at [406, 168] on icon at bounding box center [405, 165] width 8 height 8
click at [406, 163] on icon at bounding box center [405, 165] width 8 height 8
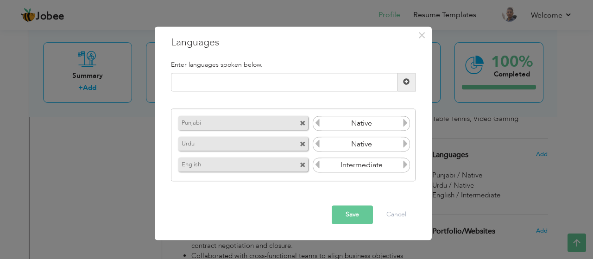
click at [406, 163] on icon at bounding box center [405, 165] width 8 height 8
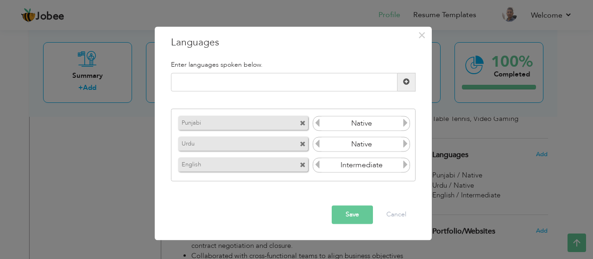
click at [302, 165] on span at bounding box center [303, 166] width 6 height 6
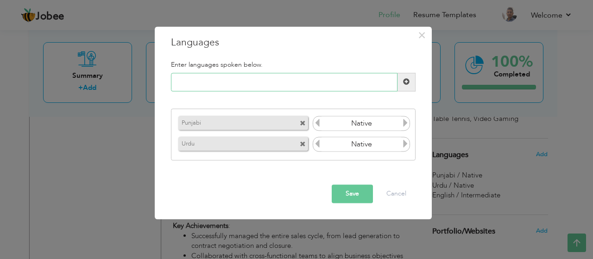
click at [337, 84] on input "text" at bounding box center [284, 82] width 226 height 19
type input "english"
click at [404, 82] on span at bounding box center [406, 82] width 6 height 6
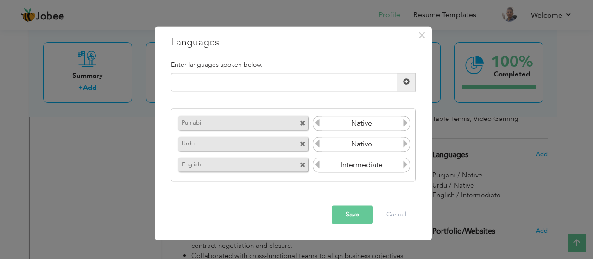
click at [405, 163] on icon at bounding box center [405, 165] width 8 height 8
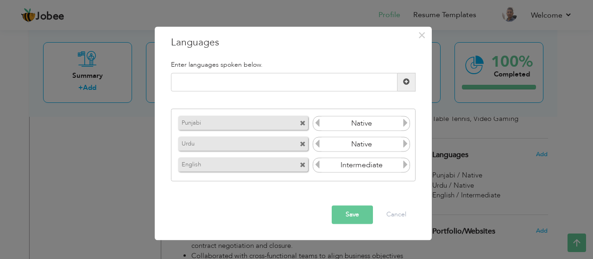
click at [363, 160] on input "Intermediate" at bounding box center [361, 165] width 80 height 14
click at [363, 164] on input "Intermediate" at bounding box center [361, 165] width 80 height 14
click at [403, 167] on icon at bounding box center [405, 165] width 8 height 8
click at [403, 166] on icon at bounding box center [405, 165] width 8 height 8
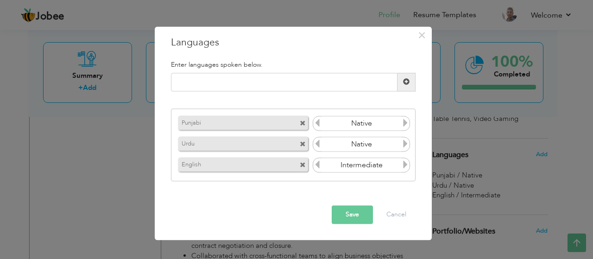
click at [403, 166] on icon at bounding box center [405, 165] width 8 height 8
click at [316, 163] on icon at bounding box center [317, 165] width 8 height 8
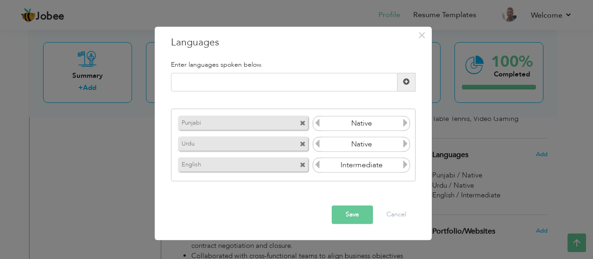
click at [316, 163] on icon at bounding box center [317, 165] width 8 height 8
drag, startPoint x: 316, startPoint y: 163, endPoint x: 355, endPoint y: 161, distance: 38.9
click at [347, 161] on div "Intermediate" at bounding box center [362, 165] width 98 height 15
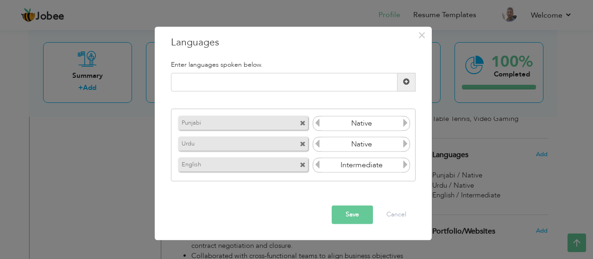
click at [406, 141] on icon at bounding box center [405, 144] width 8 height 8
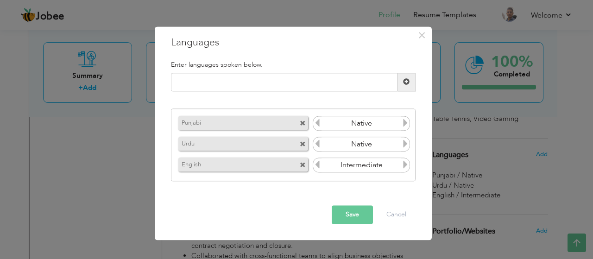
click at [406, 141] on icon at bounding box center [405, 144] width 8 height 8
click at [406, 79] on span at bounding box center [406, 82] width 6 height 6
click at [320, 164] on icon at bounding box center [317, 165] width 8 height 8
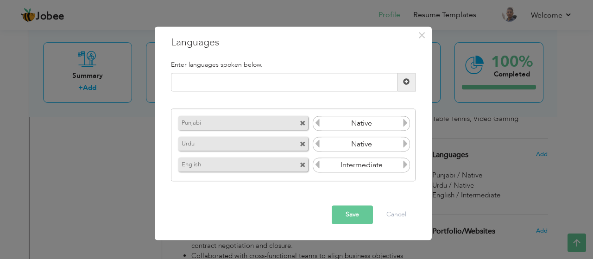
click at [320, 164] on icon at bounding box center [317, 165] width 8 height 8
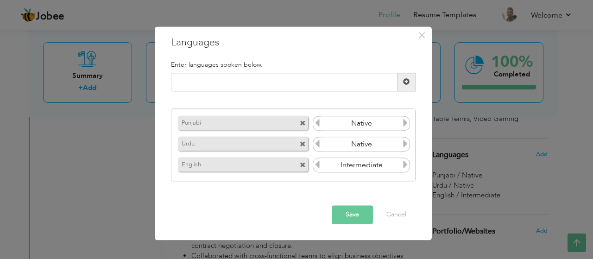
click at [320, 164] on icon at bounding box center [317, 165] width 8 height 8
click at [387, 211] on button "Cancel" at bounding box center [396, 214] width 38 height 19
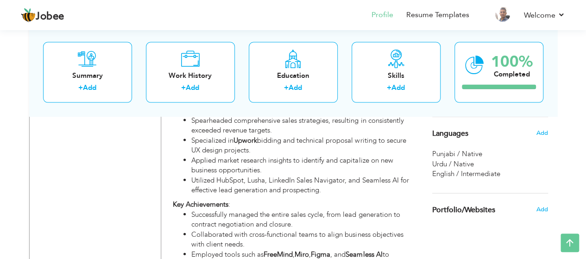
scroll to position [917, 0]
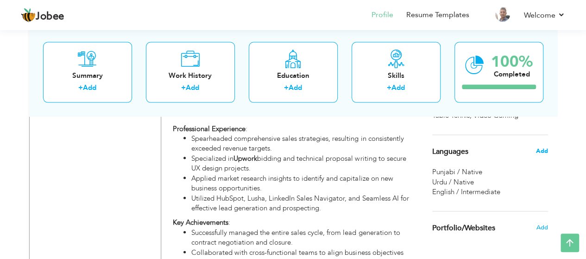
click at [542, 147] on span "Add" at bounding box center [541, 151] width 12 height 8
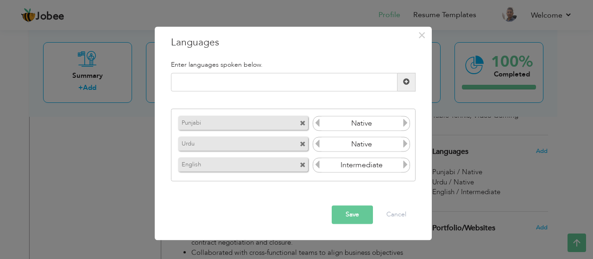
click at [303, 162] on span at bounding box center [304, 163] width 8 height 10
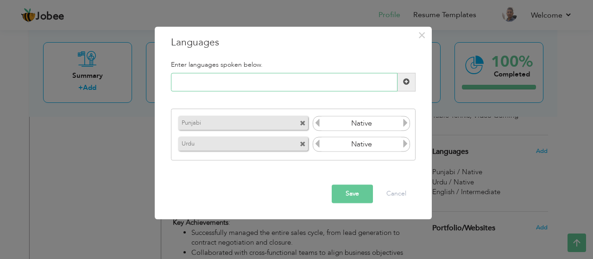
click at [314, 73] on input "text" at bounding box center [284, 82] width 226 height 19
type input "English"
click at [409, 83] on span at bounding box center [406, 82] width 18 height 19
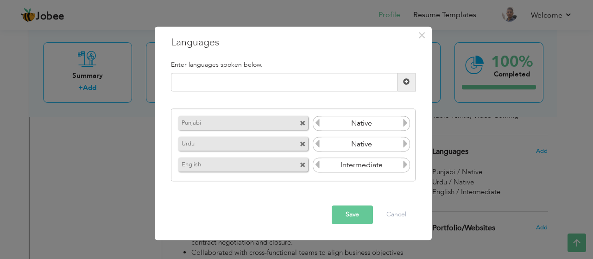
drag, startPoint x: 329, startPoint y: 163, endPoint x: 388, endPoint y: 162, distance: 59.3
click at [388, 162] on input "Intermediate" at bounding box center [361, 165] width 80 height 14
click at [406, 167] on icon at bounding box center [405, 165] width 8 height 8
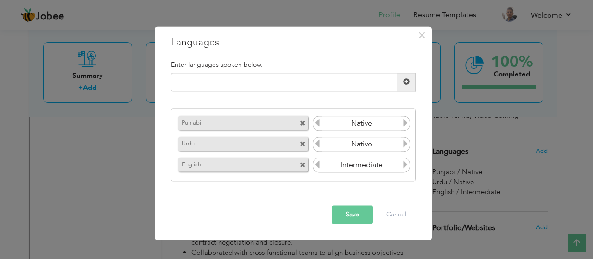
click at [406, 167] on icon at bounding box center [405, 165] width 8 height 8
click at [394, 162] on input "Intermediate" at bounding box center [361, 165] width 80 height 14
click at [319, 167] on icon at bounding box center [317, 165] width 8 height 8
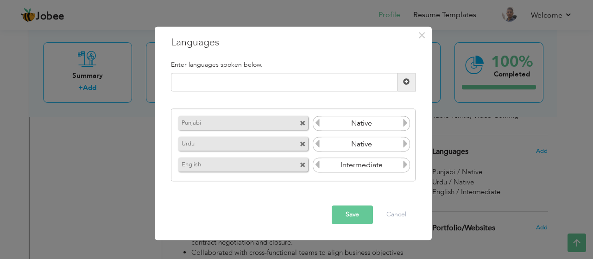
click at [271, 166] on label "English" at bounding box center [230, 164] width 104 height 12
click at [317, 164] on icon at bounding box center [317, 165] width 8 height 8
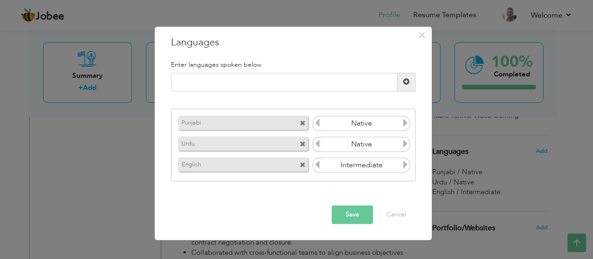
click at [317, 164] on icon at bounding box center [317, 165] width 8 height 8
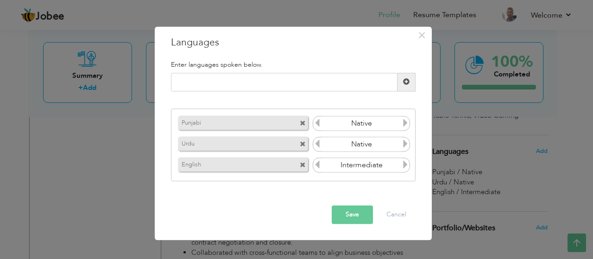
click at [317, 164] on icon at bounding box center [317, 165] width 8 height 8
click at [318, 143] on icon at bounding box center [317, 144] width 8 height 8
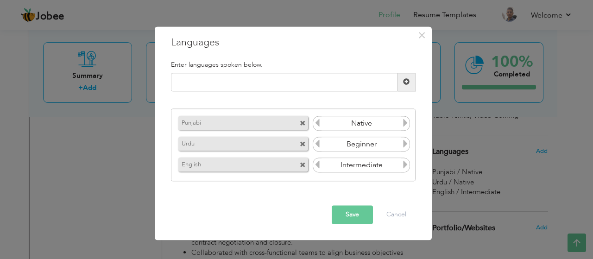
click at [318, 143] on icon at bounding box center [317, 144] width 8 height 8
click at [405, 144] on icon at bounding box center [405, 144] width 8 height 8
click at [405, 166] on icon at bounding box center [405, 165] width 8 height 8
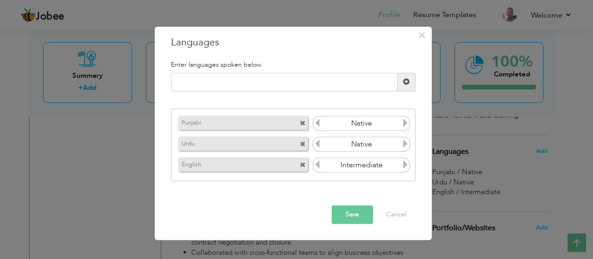
click at [405, 166] on icon at bounding box center [405, 165] width 8 height 8
click at [405, 167] on icon at bounding box center [405, 165] width 8 height 8
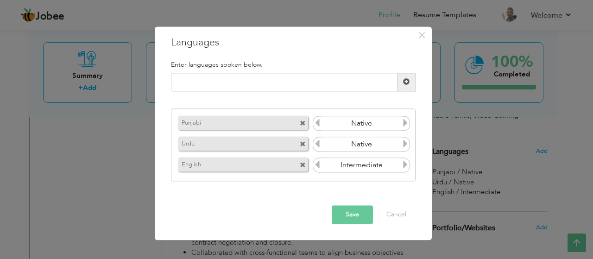
click at [405, 167] on icon at bounding box center [405, 165] width 8 height 8
click at [320, 163] on icon at bounding box center [317, 165] width 8 height 8
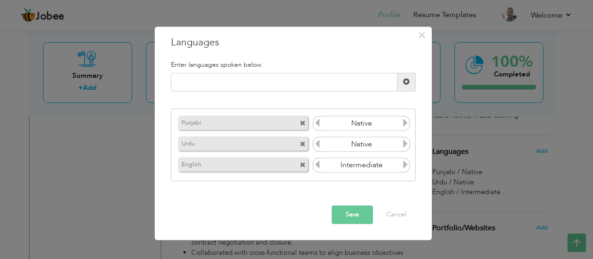
click at [320, 163] on icon at bounding box center [317, 165] width 8 height 8
click at [319, 163] on icon at bounding box center [317, 165] width 8 height 8
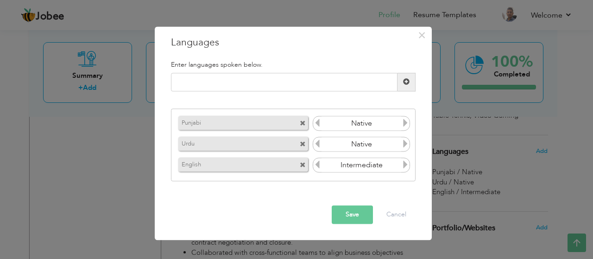
click at [319, 146] on icon at bounding box center [317, 144] width 8 height 8
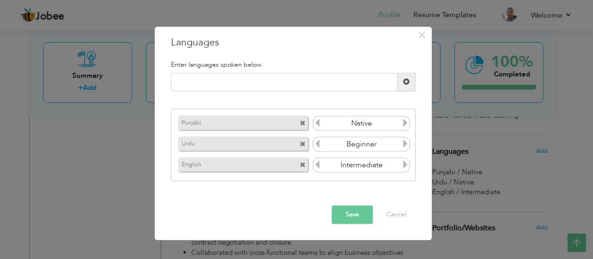
click at [319, 146] on icon at bounding box center [317, 144] width 8 height 8
click at [409, 142] on icon at bounding box center [405, 144] width 8 height 8
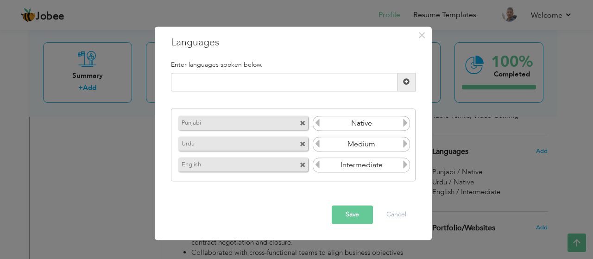
click at [408, 142] on icon at bounding box center [405, 144] width 8 height 8
click at [406, 165] on icon at bounding box center [405, 165] width 8 height 8
click at [313, 145] on icon at bounding box center [317, 144] width 8 height 8
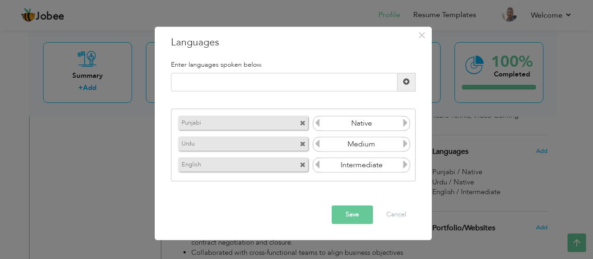
click at [406, 144] on icon at bounding box center [405, 144] width 8 height 8
click at [404, 164] on icon at bounding box center [405, 165] width 8 height 8
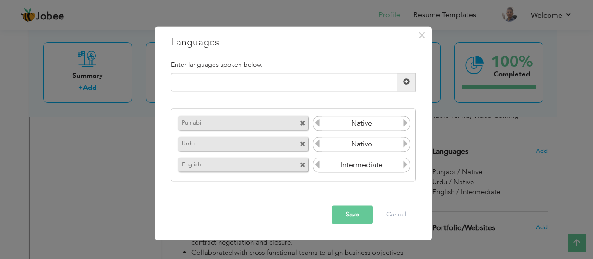
click at [404, 164] on icon at bounding box center [405, 165] width 8 height 8
click at [386, 163] on input "Intermediate" at bounding box center [361, 165] width 80 height 14
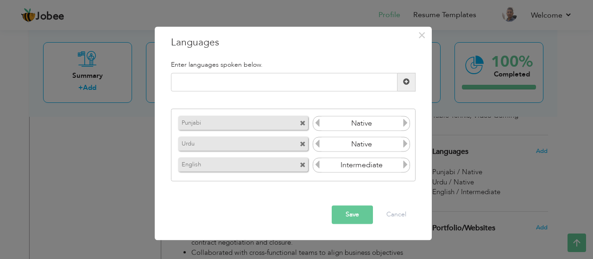
click at [398, 164] on input "Intermediate" at bounding box center [361, 165] width 80 height 14
click at [348, 184] on div "Enter languages spoken below. Punjabi Native Urdu Native" at bounding box center [293, 121] width 258 height 134
click at [371, 195] on div "× Languages Enter languages spoken below." at bounding box center [293, 132] width 277 height 213
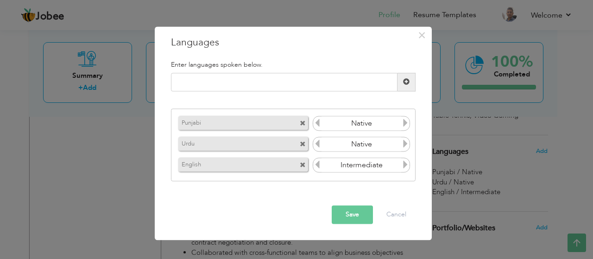
click at [359, 216] on button "Save" at bounding box center [352, 214] width 41 height 19
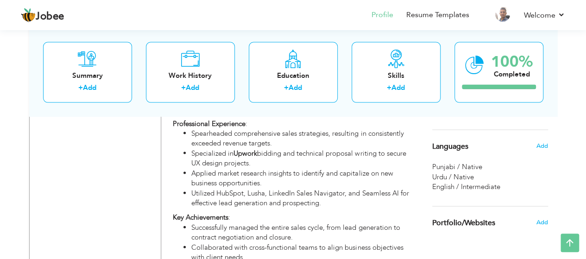
scroll to position [923, 0]
click at [508, 177] on div "Urdu / Native" at bounding box center [490, 177] width 116 height 10
click at [485, 184] on span "English / Intermediate" at bounding box center [466, 186] width 68 height 9
click at [463, 144] on span "Languages" at bounding box center [450, 146] width 36 height 8
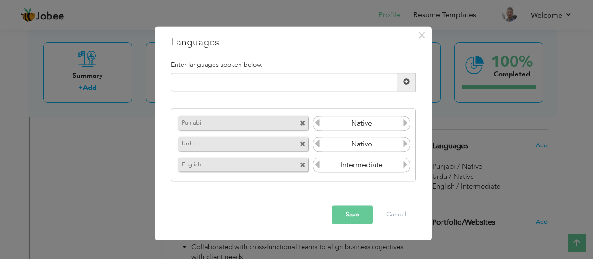
click at [406, 164] on icon at bounding box center [405, 165] width 8 height 8
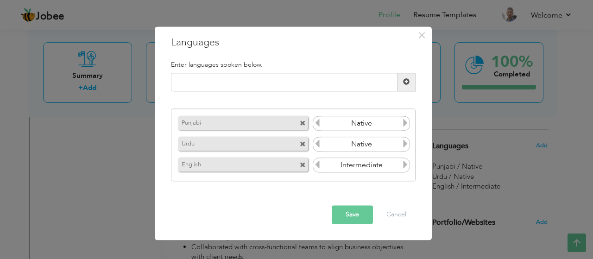
click at [406, 164] on icon at bounding box center [405, 165] width 8 height 8
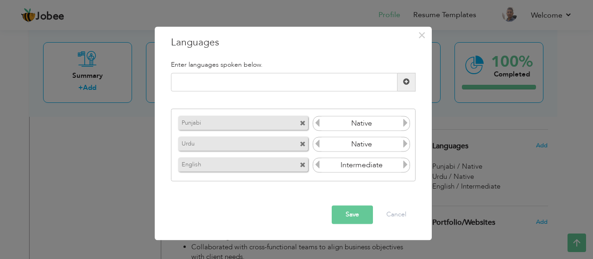
click at [406, 164] on icon at bounding box center [405, 165] width 8 height 8
click at [388, 214] on button "Cancel" at bounding box center [396, 214] width 38 height 19
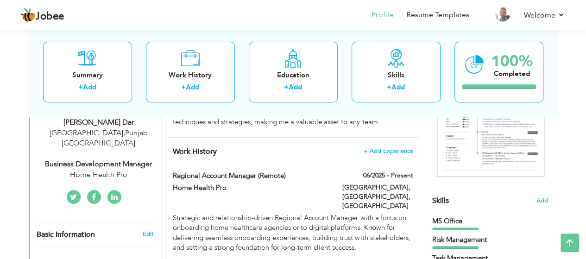
scroll to position [0, 0]
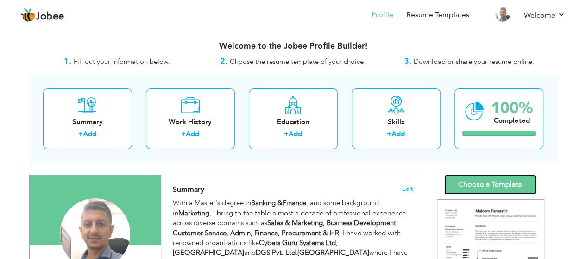
click at [478, 179] on link "Choose a Template" at bounding box center [490, 185] width 92 height 20
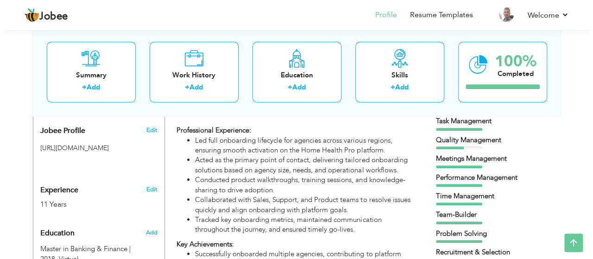
scroll to position [319, 0]
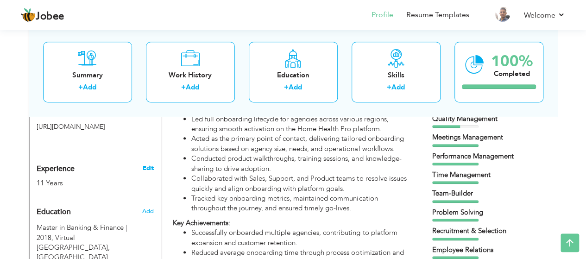
click at [148, 164] on link "Edit" at bounding box center [147, 168] width 11 height 8
type input "Qamar"
type input "Sabir Dar"
type input "[PHONE_NUMBER]"
select select "number:166"
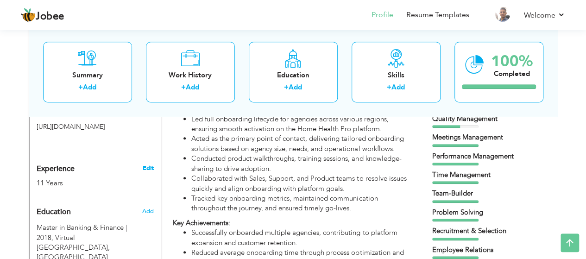
type input "[GEOGRAPHIC_DATA]"
select select "number:13"
type input "Home Health Pro"
type input "Business Development Manager"
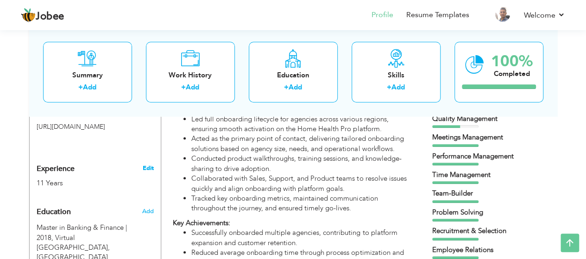
type input "[URL][DOMAIN_NAME][PERSON_NAME]"
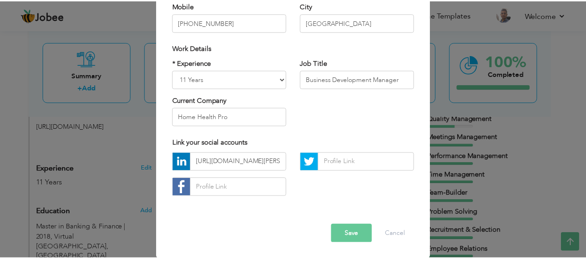
scroll to position [137, 0]
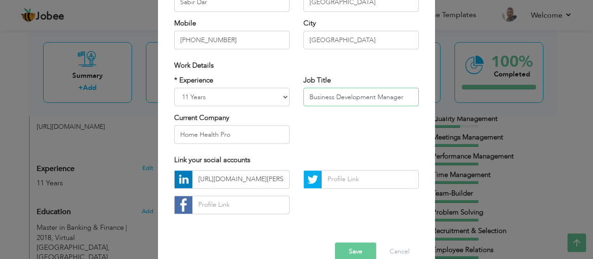
click at [345, 94] on input "Business Development Manager" at bounding box center [360, 97] width 115 height 19
type input "Regional Account Manager"
click at [351, 254] on button "Save" at bounding box center [355, 251] width 41 height 19
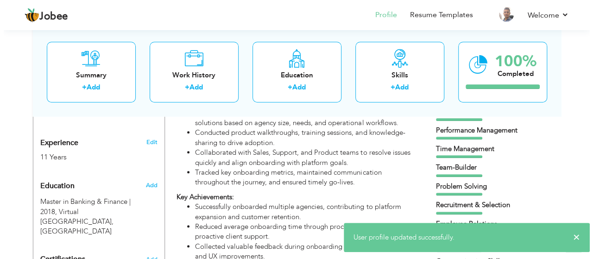
scroll to position [350, 0]
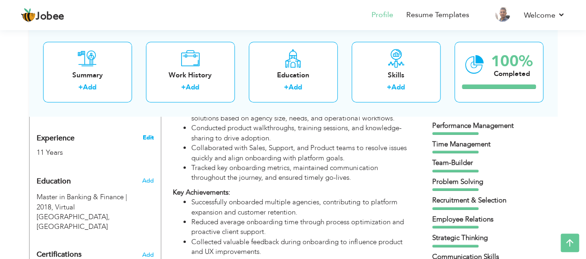
click at [148, 133] on link "Edit" at bounding box center [147, 137] width 11 height 8
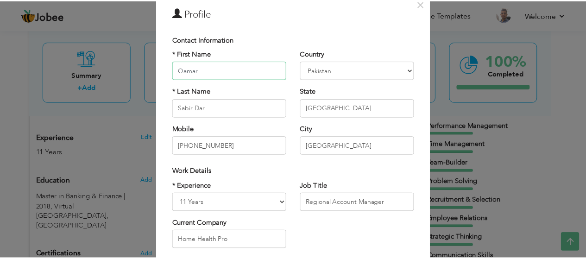
scroll to position [0, 0]
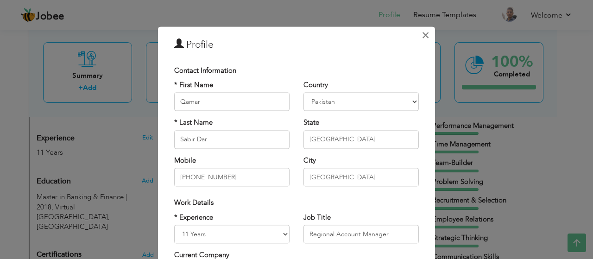
click at [425, 35] on span "×" at bounding box center [425, 35] width 8 height 17
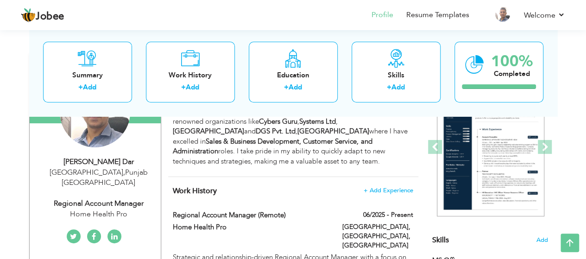
scroll to position [10, 0]
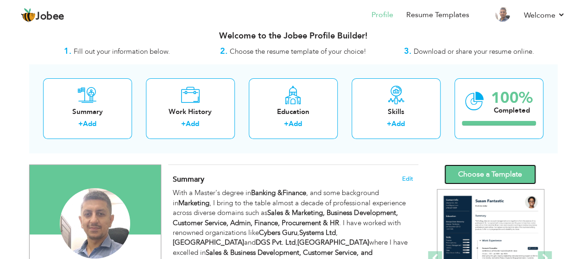
click at [490, 172] on link "Choose a Template" at bounding box center [490, 174] width 92 height 20
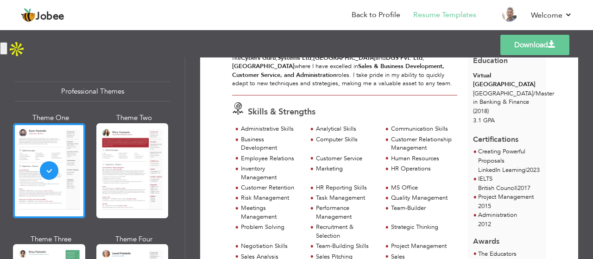
scroll to position [120, 0]
click at [523, 48] on link "Download" at bounding box center [534, 45] width 69 height 20
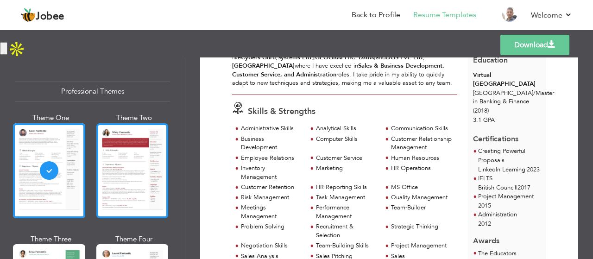
click at [119, 169] on div at bounding box center [132, 170] width 72 height 95
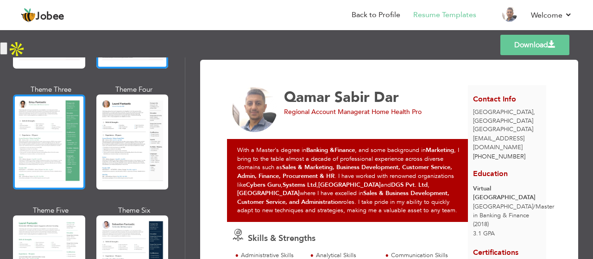
scroll to position [212, 0]
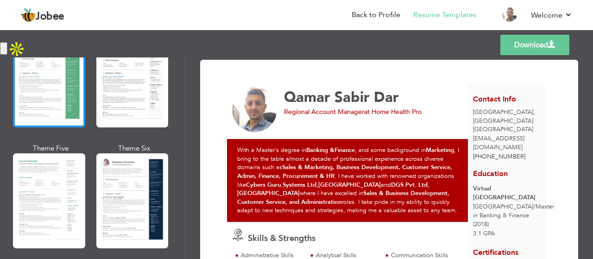
click at [42, 163] on div at bounding box center [49, 200] width 72 height 95
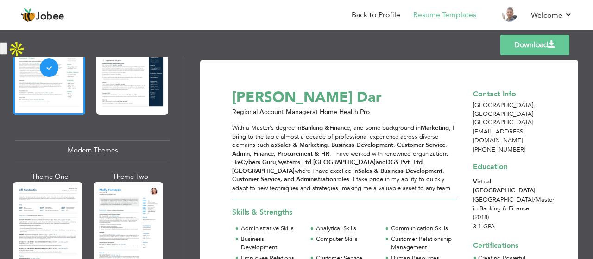
scroll to position [388, 0]
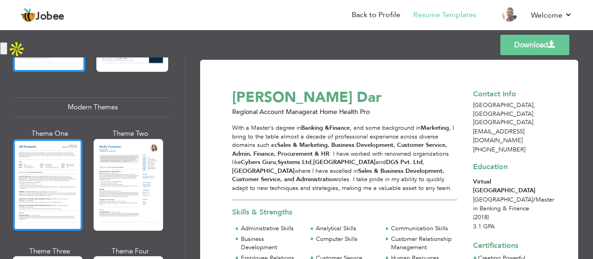
click at [60, 163] on div at bounding box center [47, 185] width 69 height 92
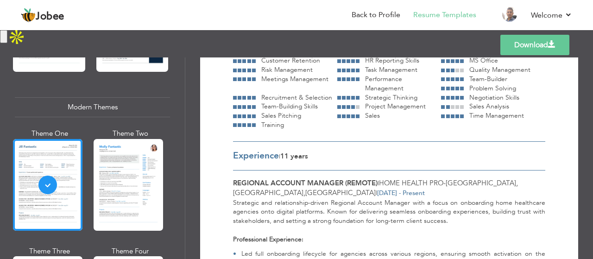
scroll to position [0, 0]
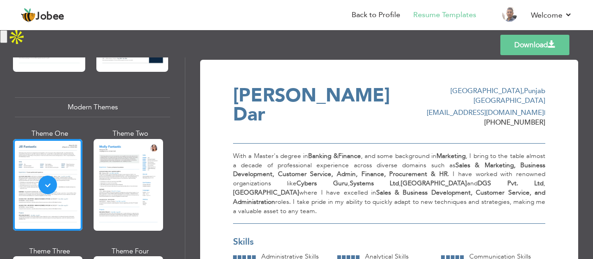
click at [549, 51] on link "Download" at bounding box center [534, 45] width 69 height 20
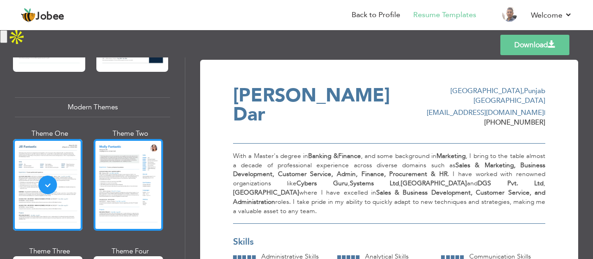
click at [128, 164] on div at bounding box center [128, 185] width 69 height 92
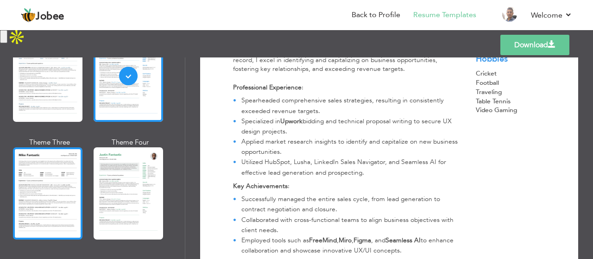
scroll to position [497, 0]
click at [51, 169] on div at bounding box center [47, 193] width 69 height 92
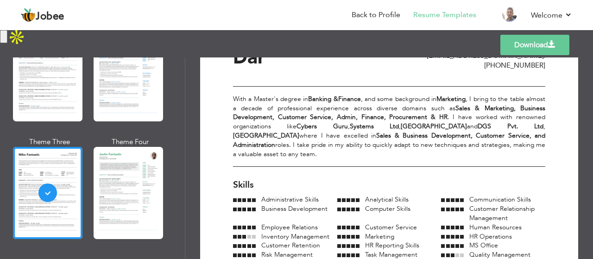
scroll to position [0, 0]
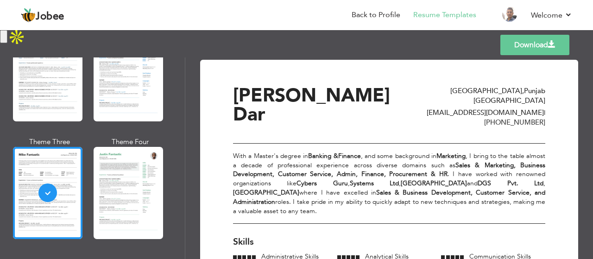
click at [529, 48] on link "Download" at bounding box center [534, 45] width 69 height 20
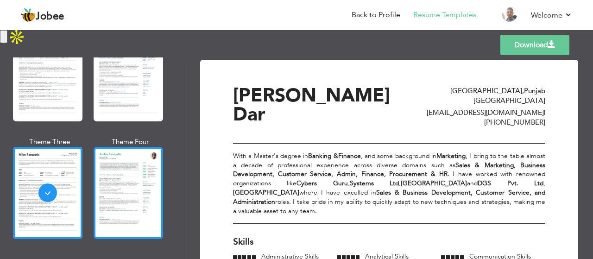
click at [125, 166] on div at bounding box center [128, 193] width 69 height 92
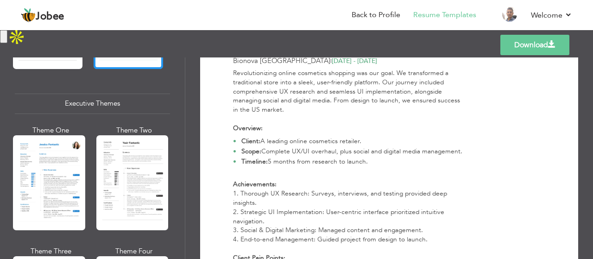
scroll to position [699, 0]
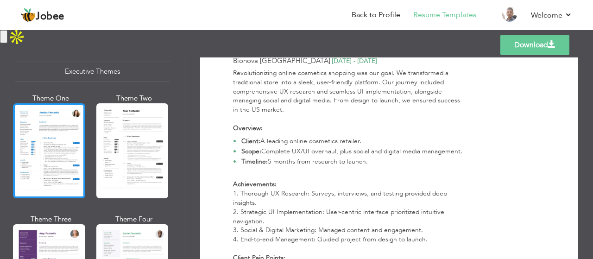
click at [46, 140] on div at bounding box center [49, 150] width 72 height 95
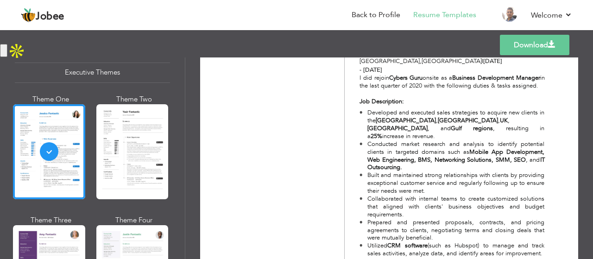
scroll to position [1164, 0]
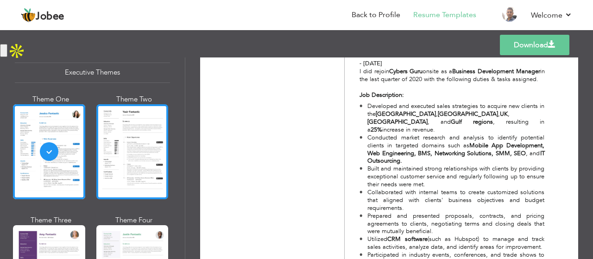
click at [142, 157] on div at bounding box center [132, 151] width 72 height 95
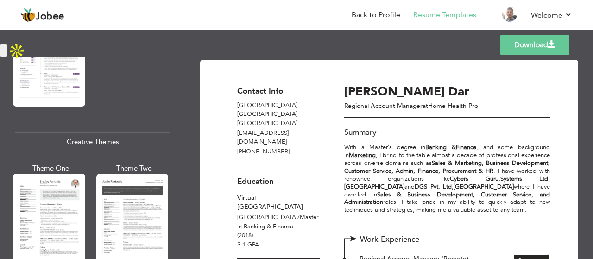
scroll to position [1045, 0]
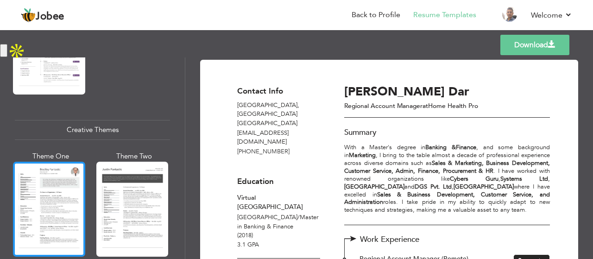
click at [39, 181] on div at bounding box center [49, 209] width 72 height 95
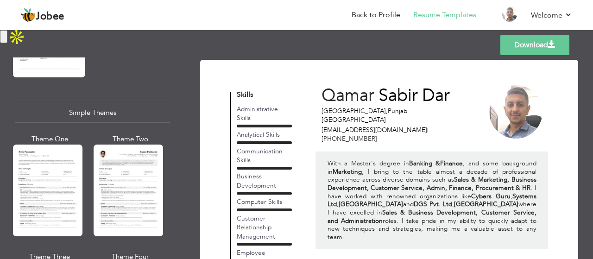
scroll to position [1587, 0]
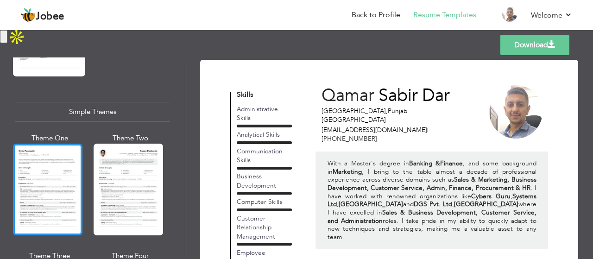
click at [55, 158] on div at bounding box center [47, 190] width 69 height 92
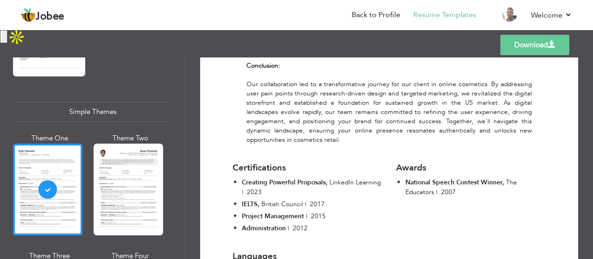
scroll to position [3257, 0]
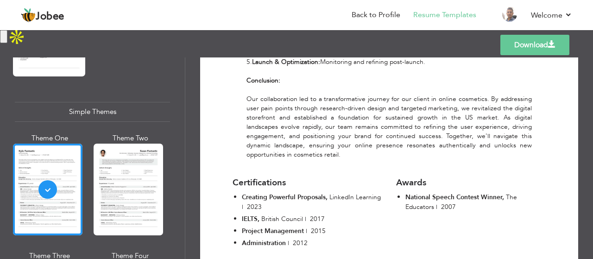
click at [520, 42] on link "Download" at bounding box center [534, 45] width 69 height 20
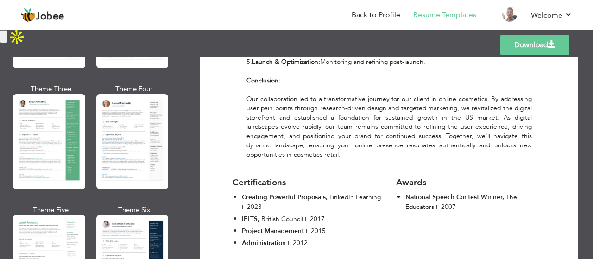
scroll to position [0, 0]
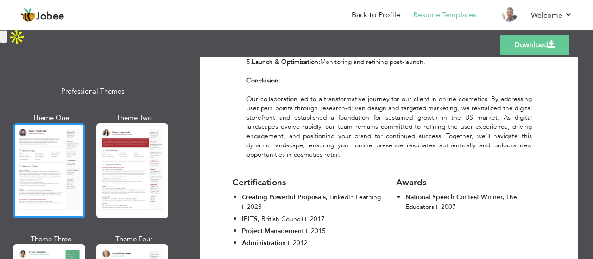
click at [61, 148] on div at bounding box center [49, 170] width 72 height 95
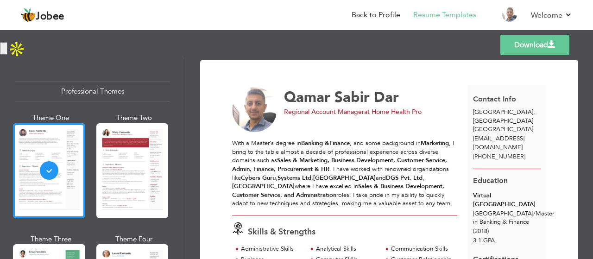
click at [553, 49] on link "Download" at bounding box center [534, 45] width 69 height 20
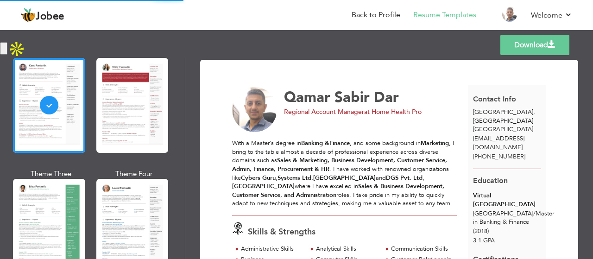
scroll to position [97, 0]
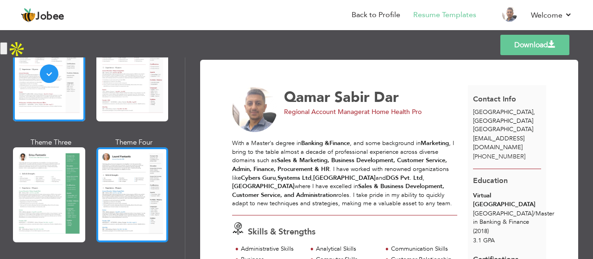
click at [134, 171] on div at bounding box center [132, 194] width 72 height 95
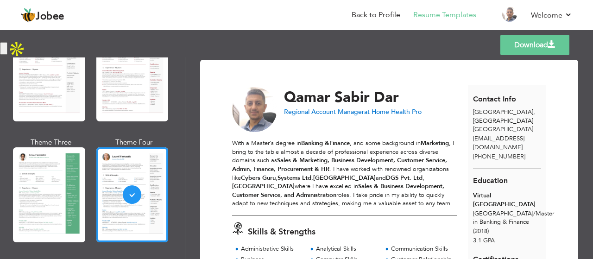
click at [365, 49] on div "Templates Download" at bounding box center [296, 45] width 593 height 30
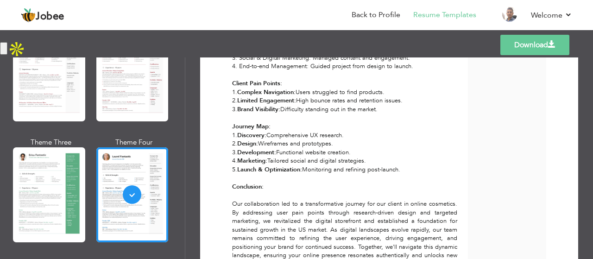
scroll to position [2840, 0]
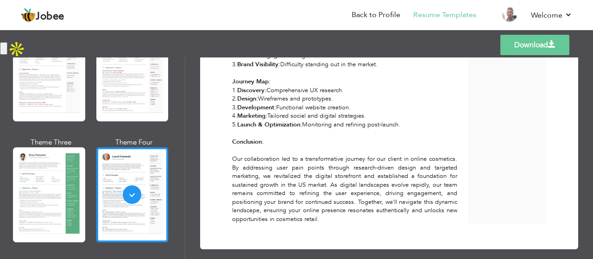
click at [533, 41] on link "Download" at bounding box center [534, 45] width 69 height 20
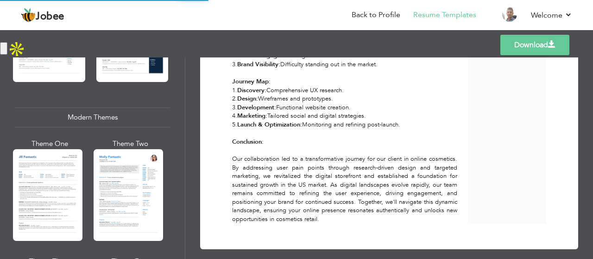
scroll to position [379, 0]
